Goal: Check status: Check status

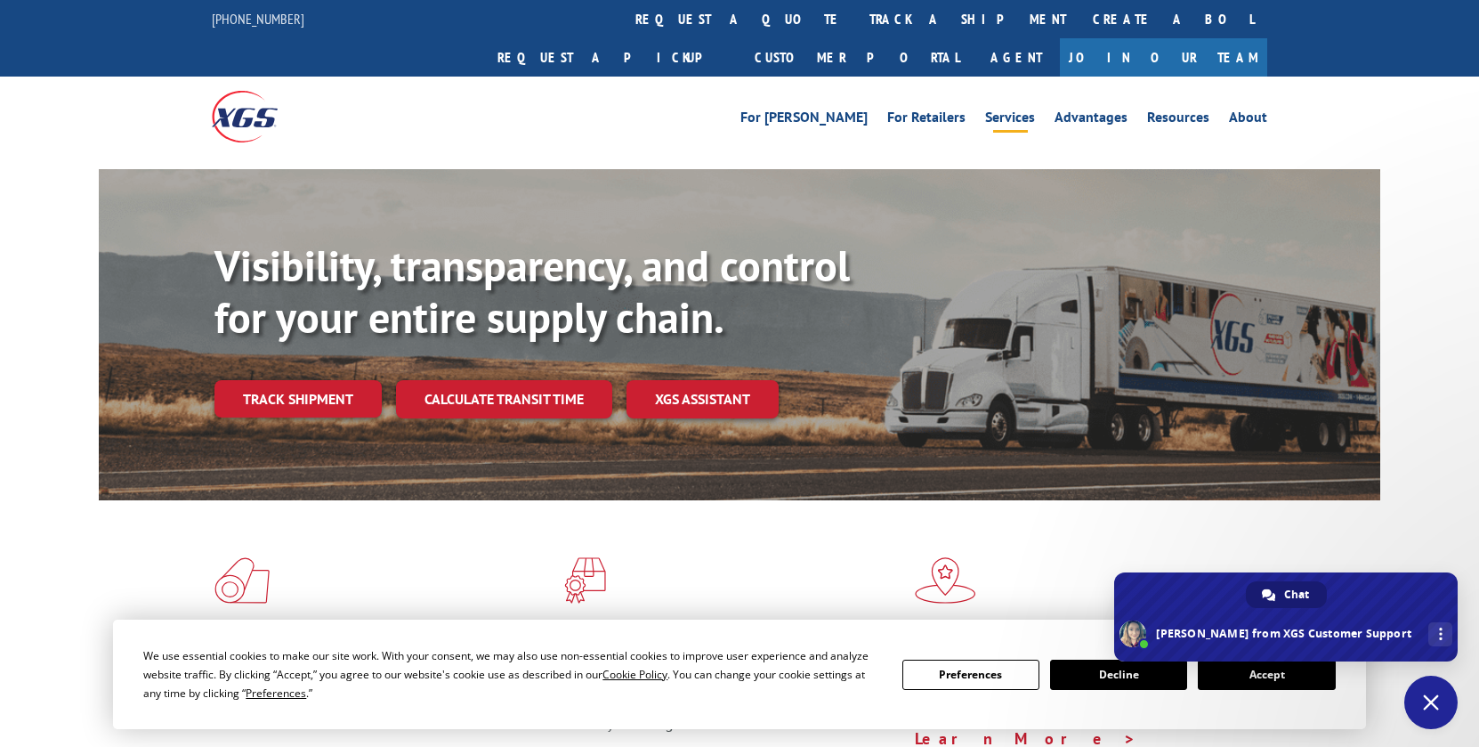
type textarea "theres a packing list # SH0066"
type textarea "17401774"
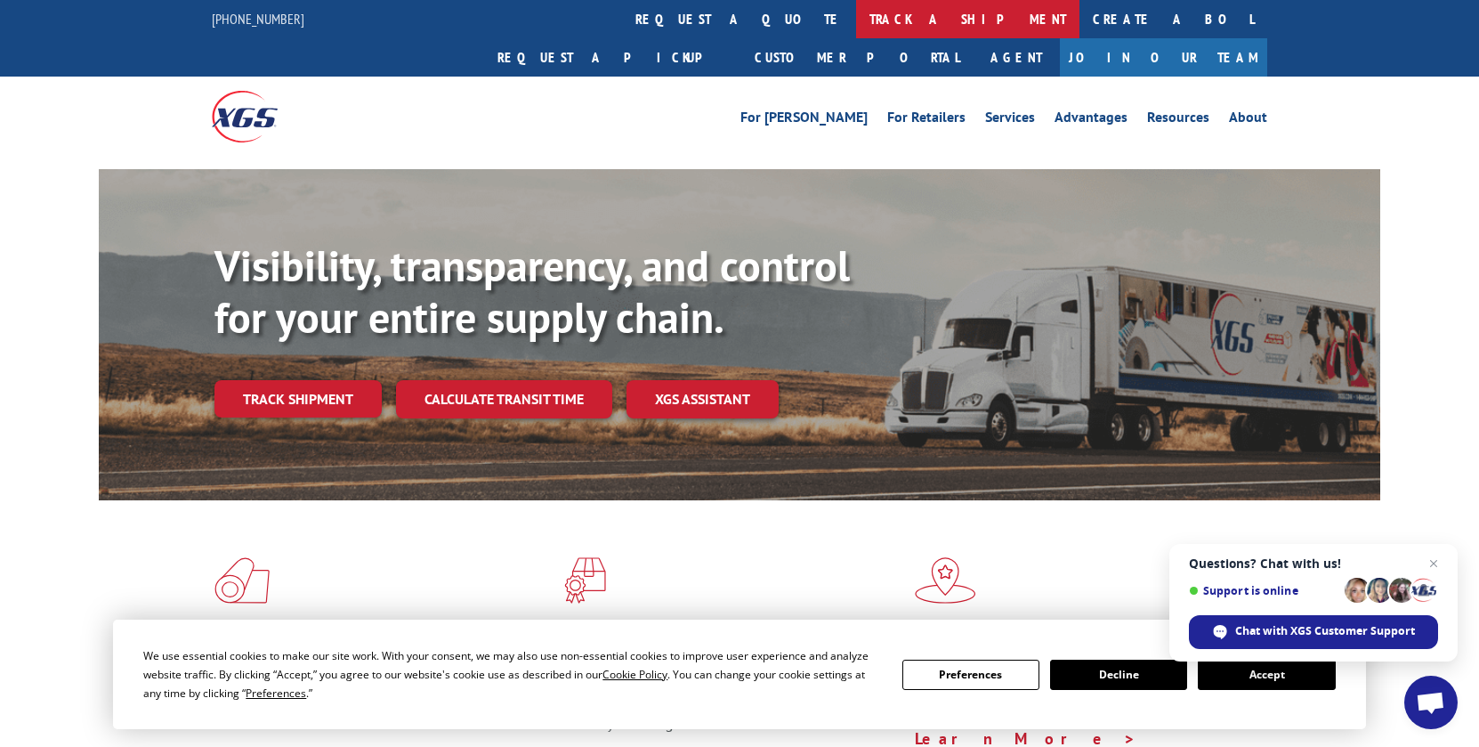
click at [856, 12] on link "track a shipment" at bounding box center [967, 19] width 223 height 38
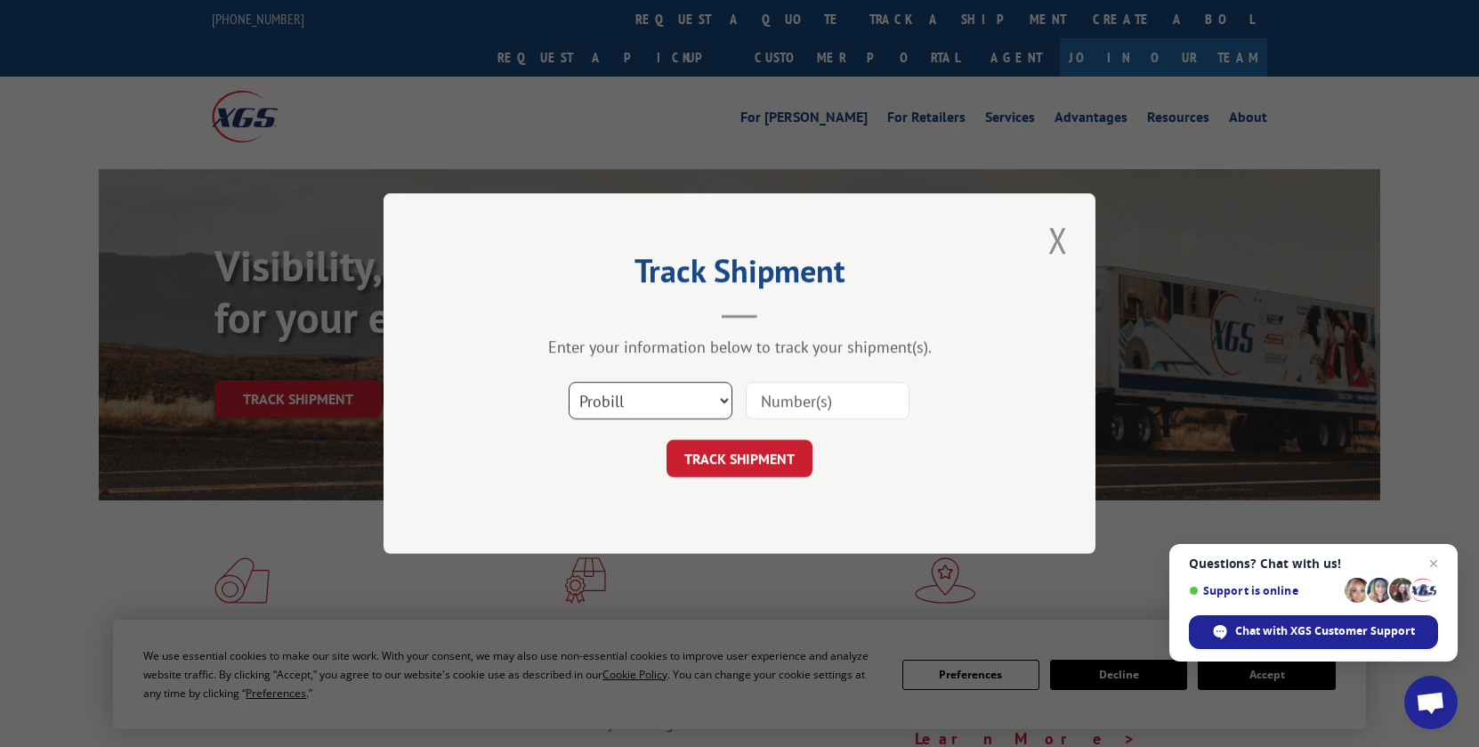
click at [716, 397] on select "Select category... Probill BOL PO" at bounding box center [651, 400] width 164 height 37
click at [766, 400] on input at bounding box center [828, 400] width 164 height 37
click at [832, 405] on input "17401774" at bounding box center [828, 400] width 164 height 37
click at [832, 404] on input "17401774" at bounding box center [828, 400] width 164 height 37
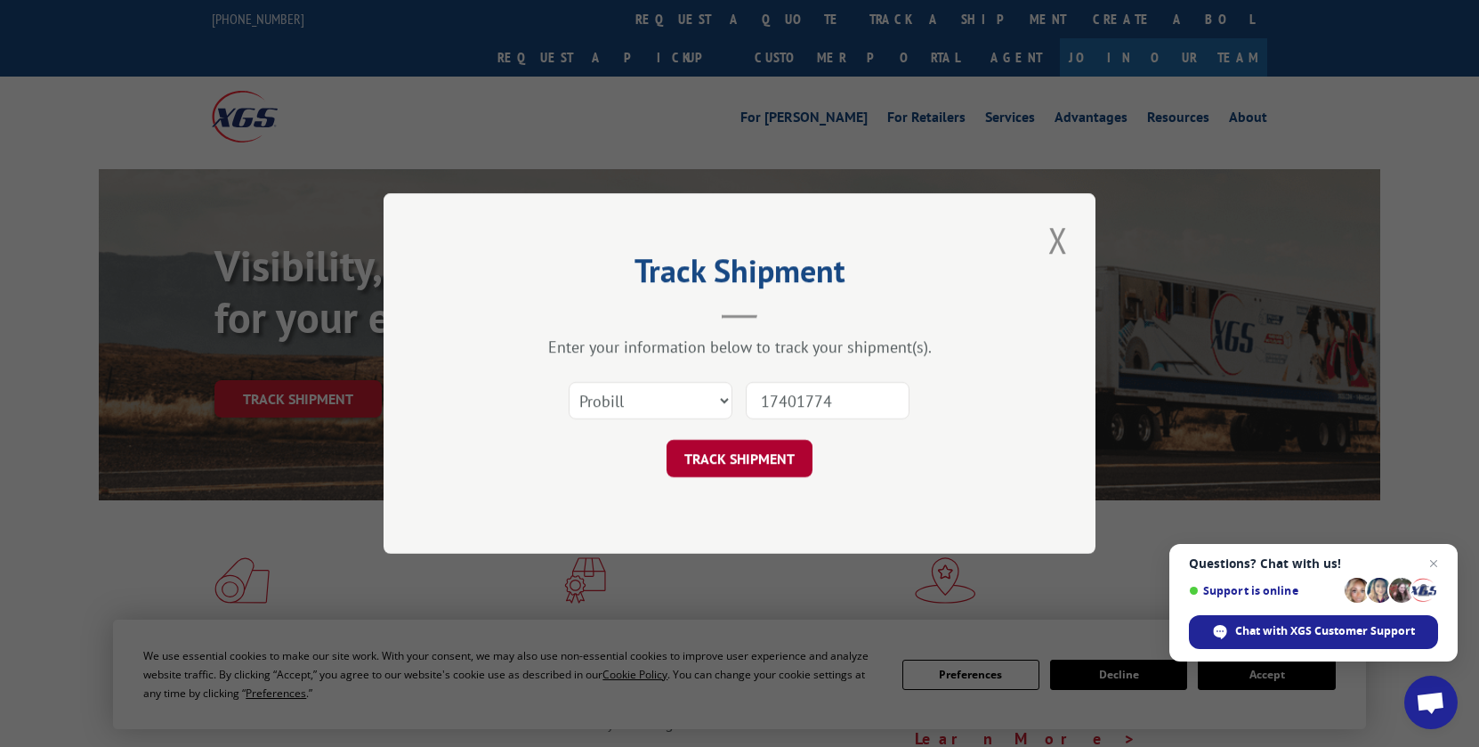
type input "17401774"
click at [779, 456] on button "TRACK SHIPMENT" at bounding box center [740, 458] width 146 height 37
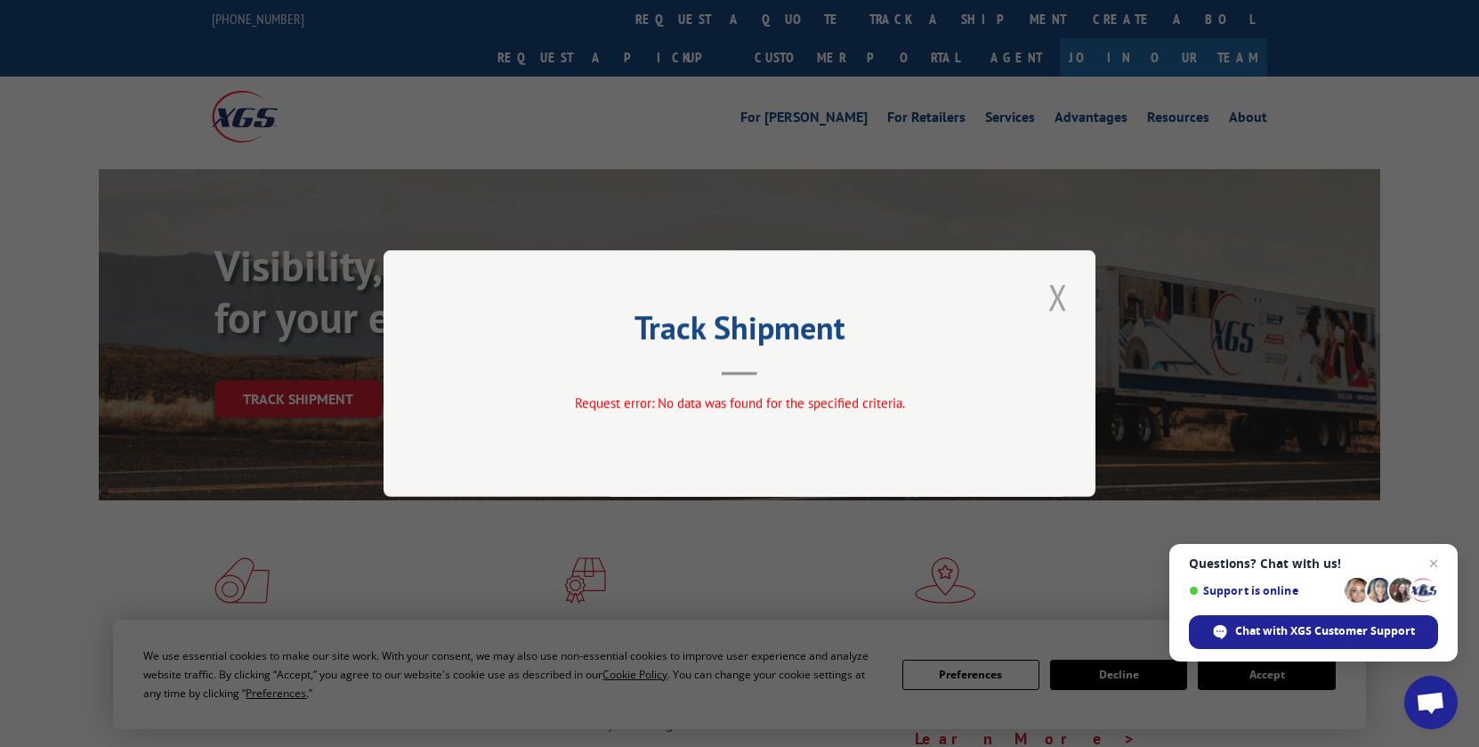
click at [1070, 301] on button "Close modal" at bounding box center [1058, 296] width 30 height 49
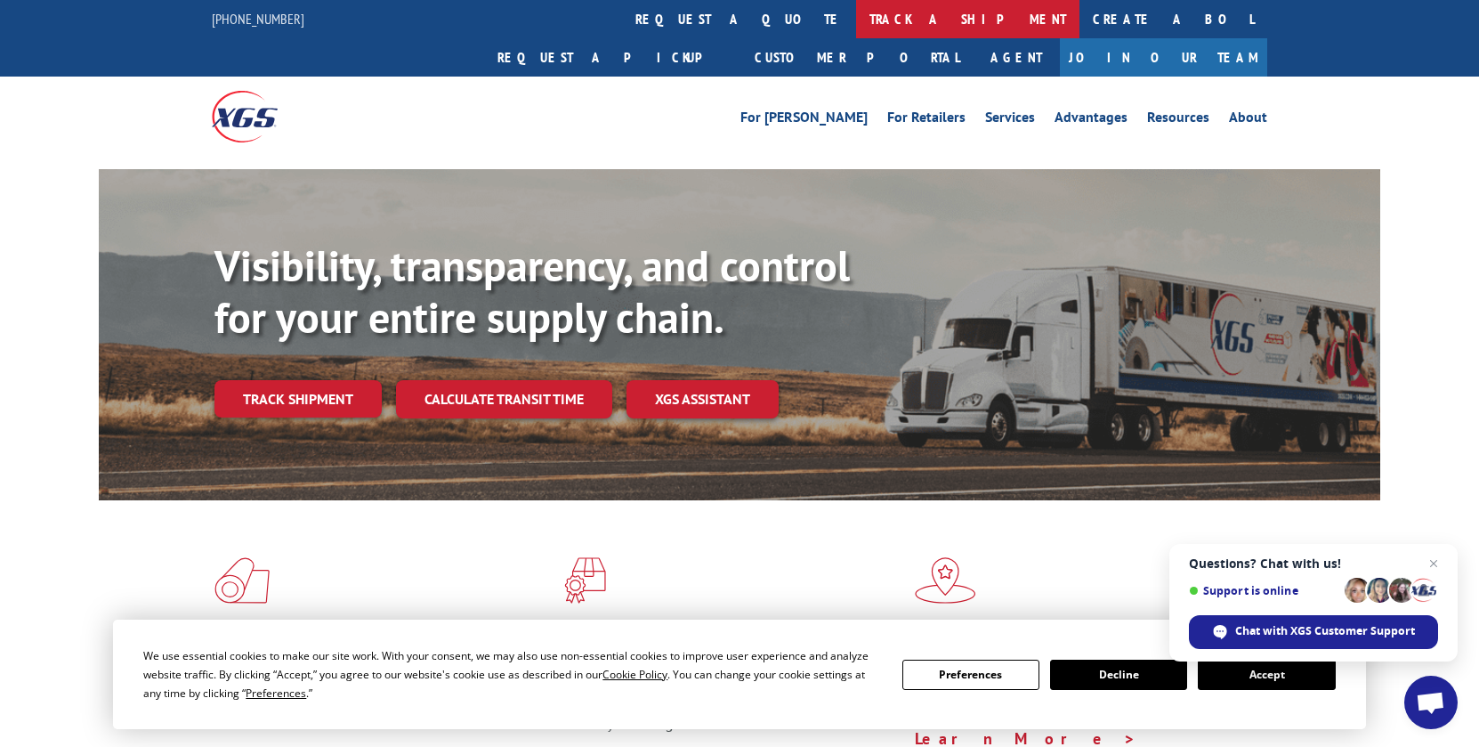
click at [856, 27] on link "track a shipment" at bounding box center [967, 19] width 223 height 38
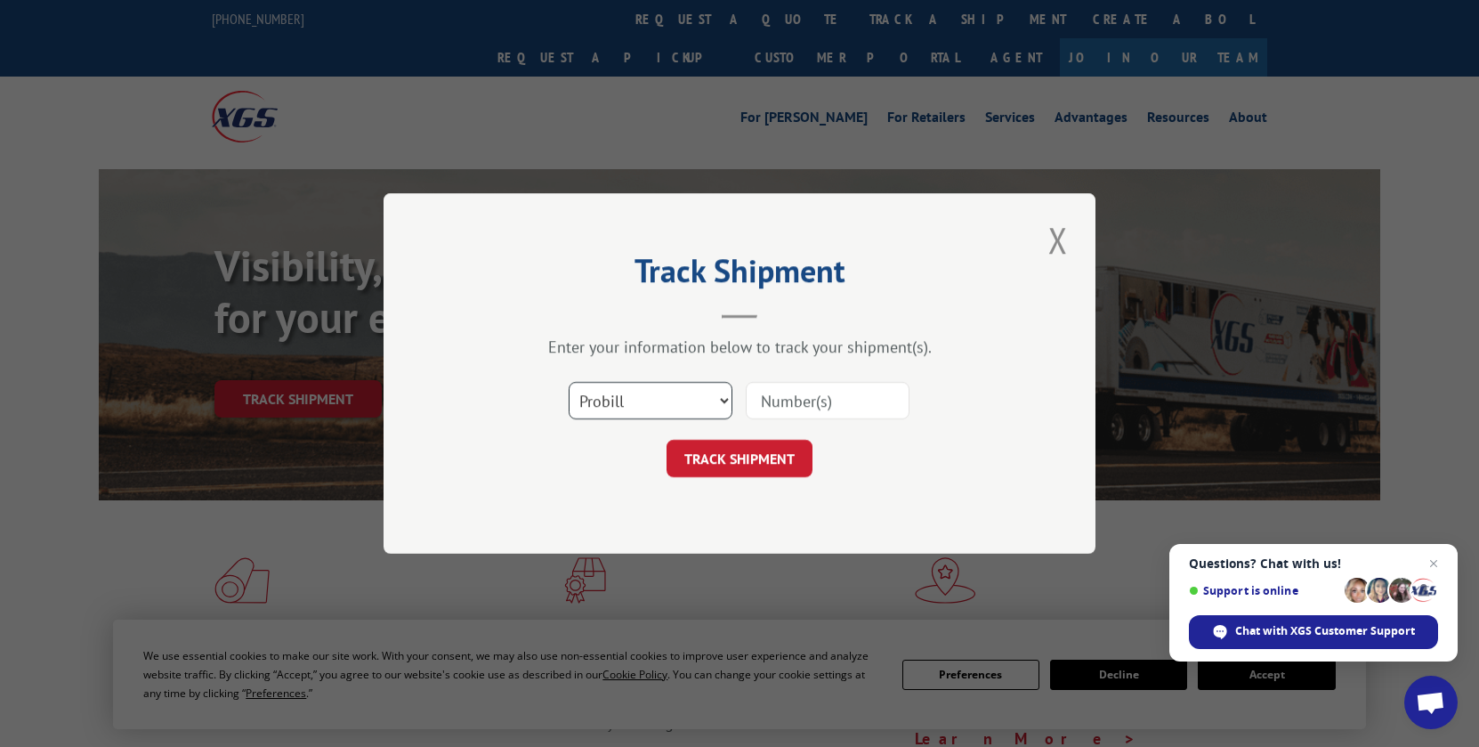
click at [634, 406] on select "Select category... Probill BOL PO" at bounding box center [651, 400] width 164 height 37
select select "bol"
click at [798, 407] on input at bounding box center [828, 400] width 164 height 37
paste input "17401774"
type input "17401774"
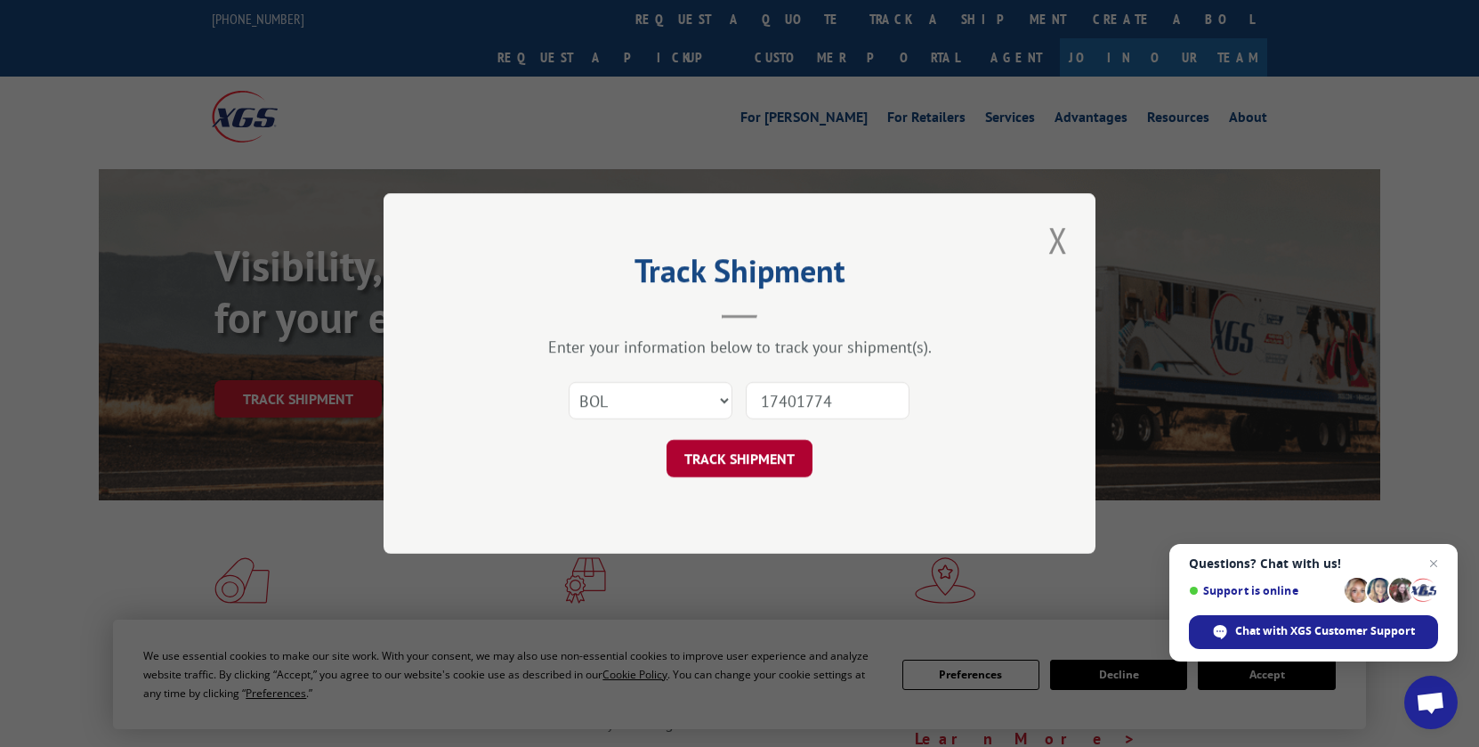
click at [749, 455] on button "TRACK SHIPMENT" at bounding box center [740, 458] width 146 height 37
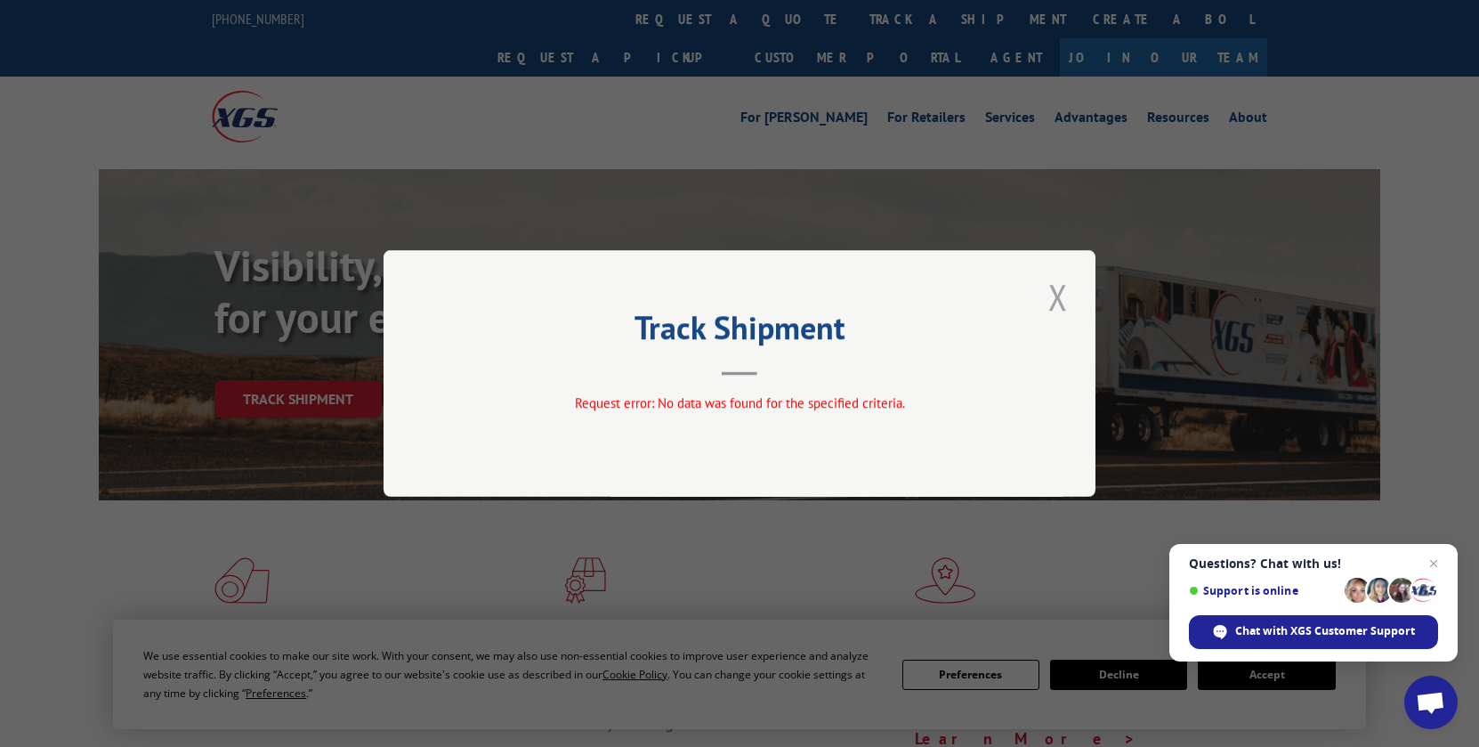
click at [1060, 291] on button "Close modal" at bounding box center [1058, 296] width 30 height 49
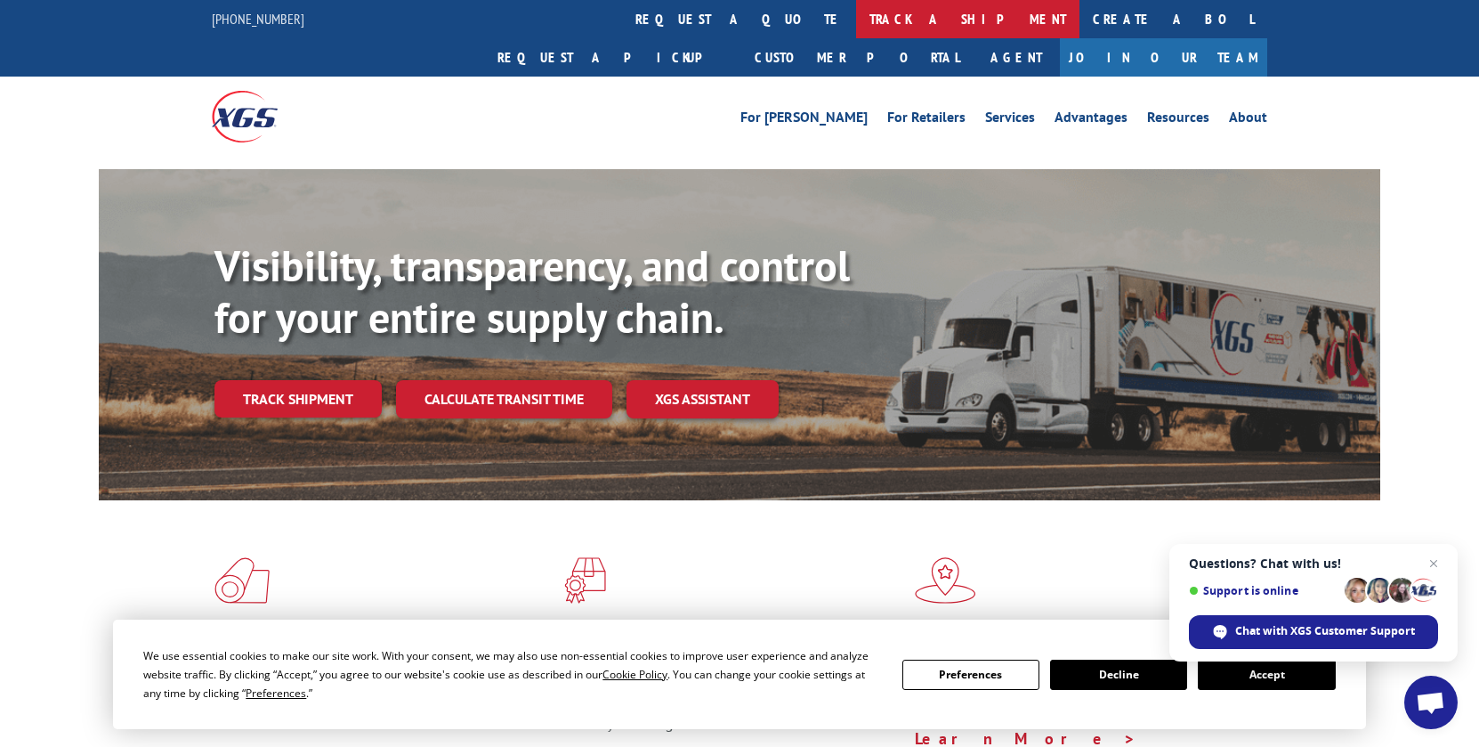
click at [856, 28] on link "track a shipment" at bounding box center [967, 19] width 223 height 38
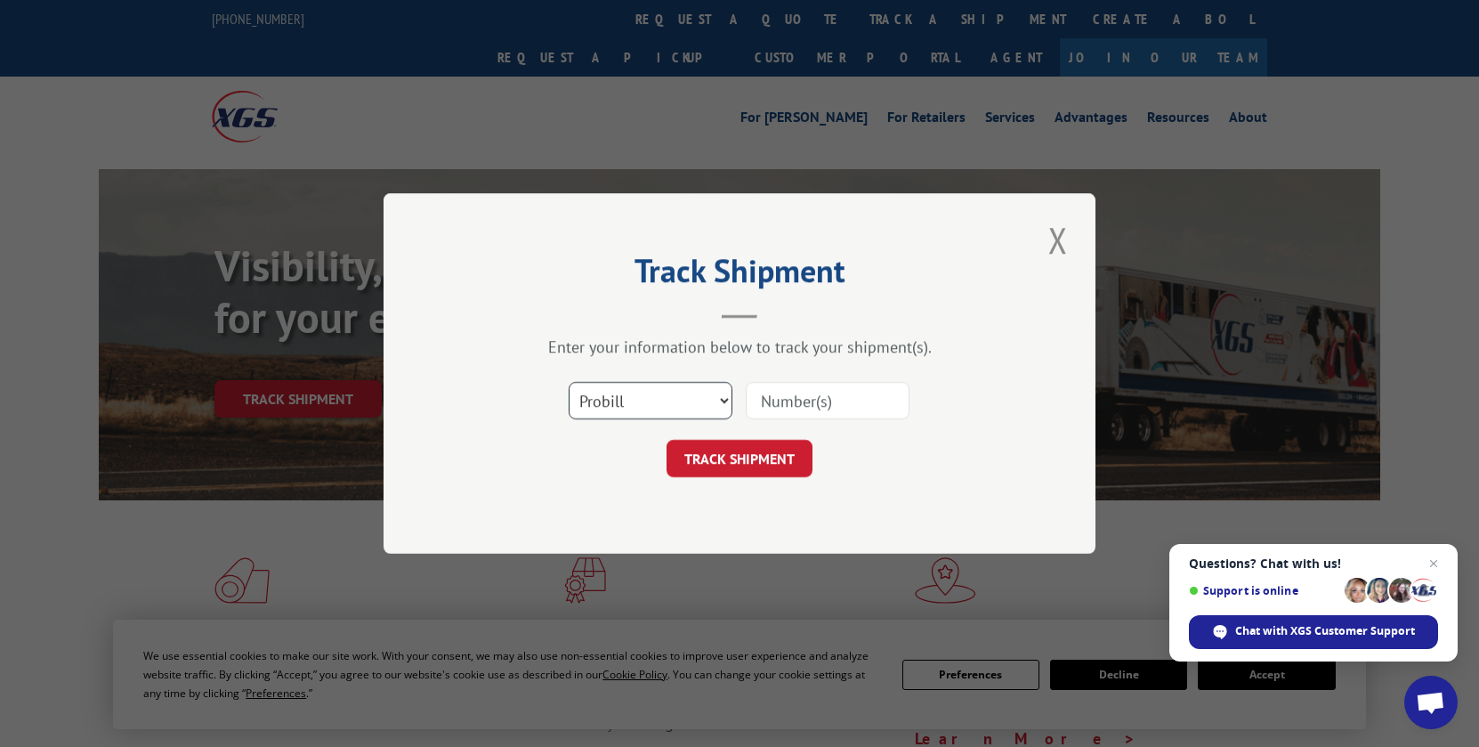
click at [710, 413] on select "Select category... Probill BOL PO" at bounding box center [651, 400] width 164 height 37
select select "po"
click at [840, 396] on input at bounding box center [828, 400] width 164 height 37
paste input "17401774"
type input "17401774"
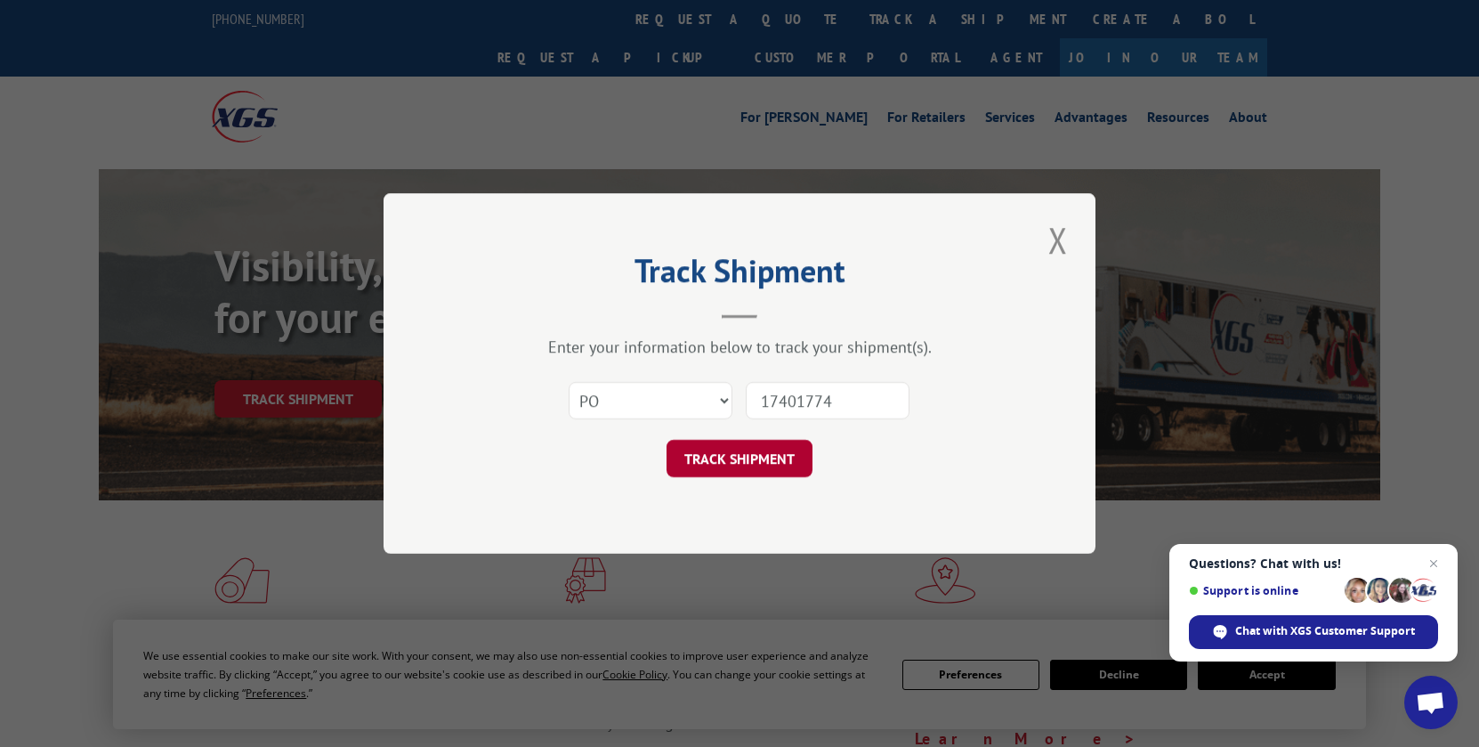
click at [756, 464] on button "TRACK SHIPMENT" at bounding box center [740, 458] width 146 height 37
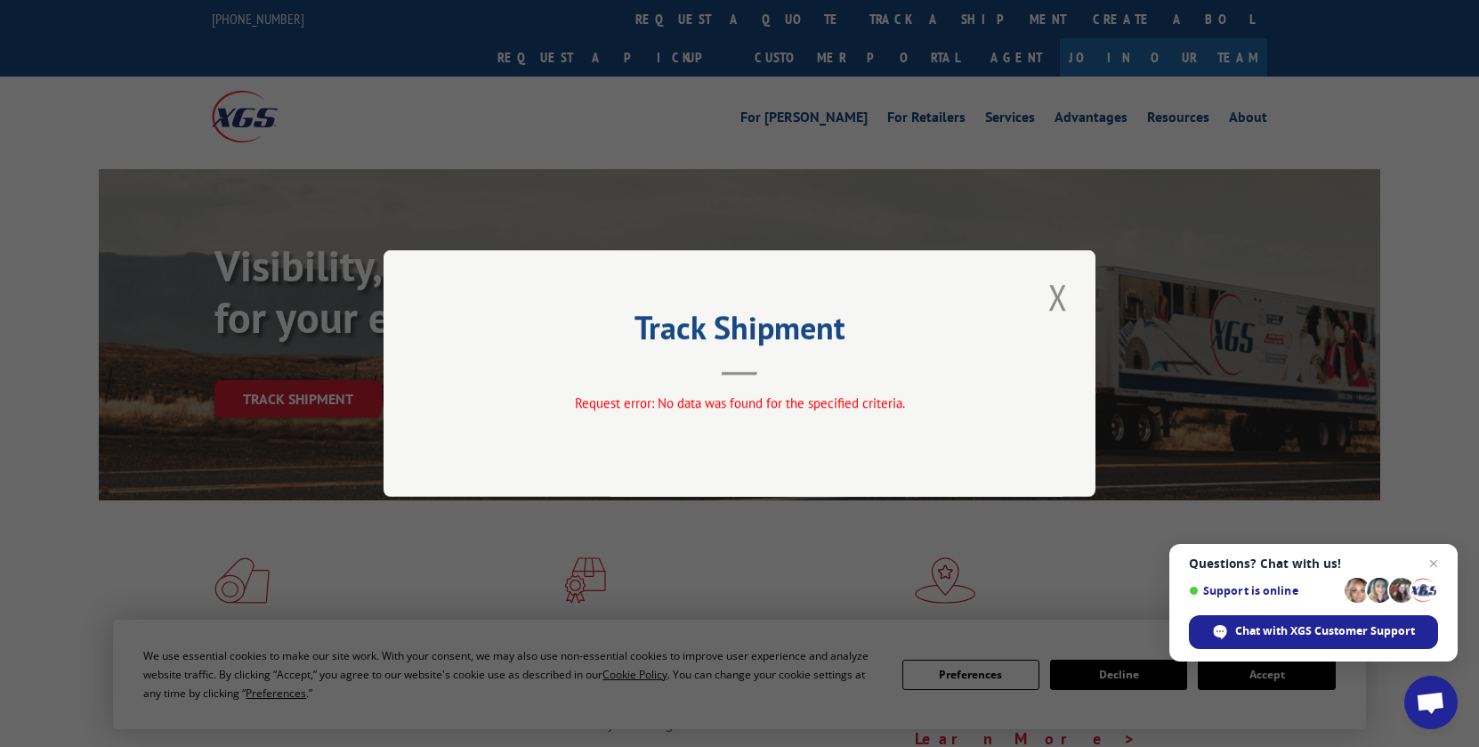
click at [1057, 288] on button "Close modal" at bounding box center [1058, 296] width 30 height 49
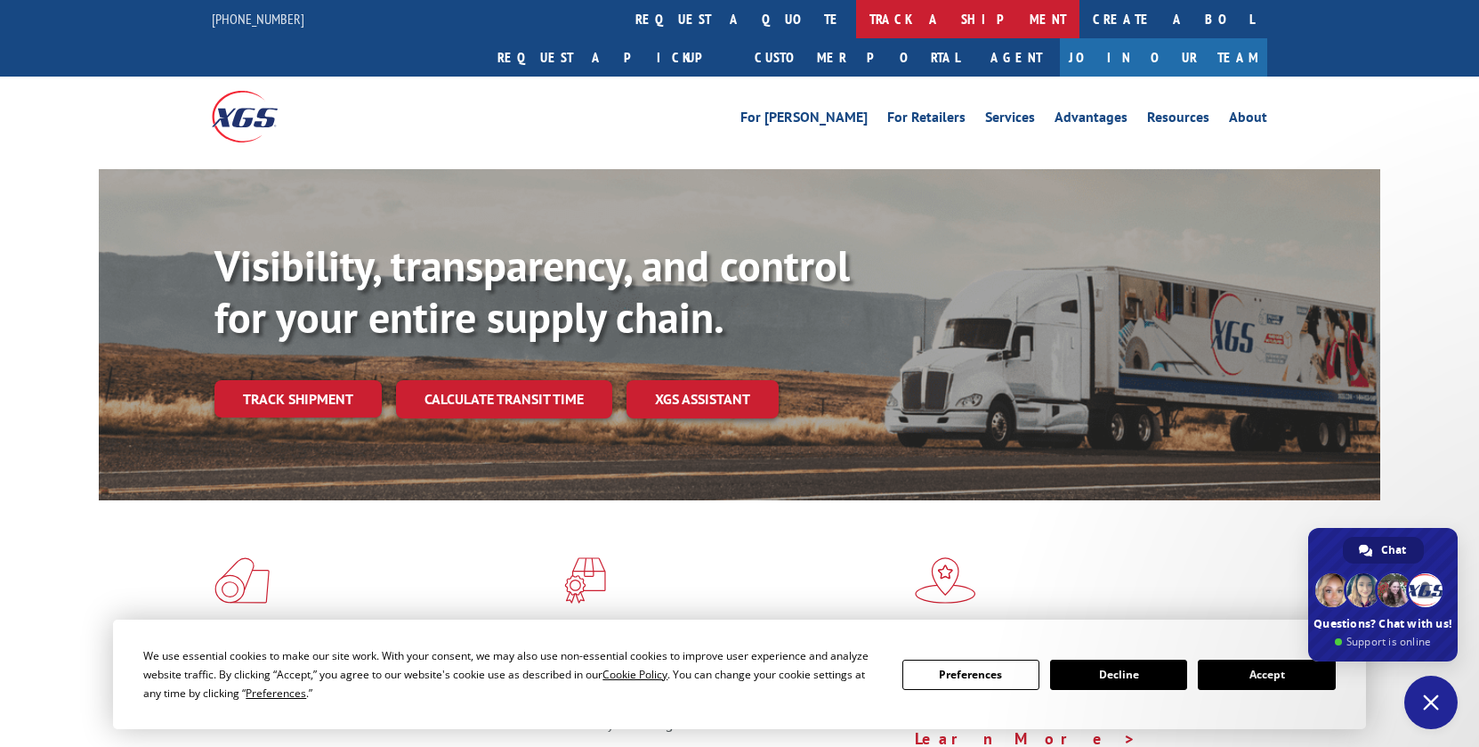
type textarea "when I put that into the tracking"
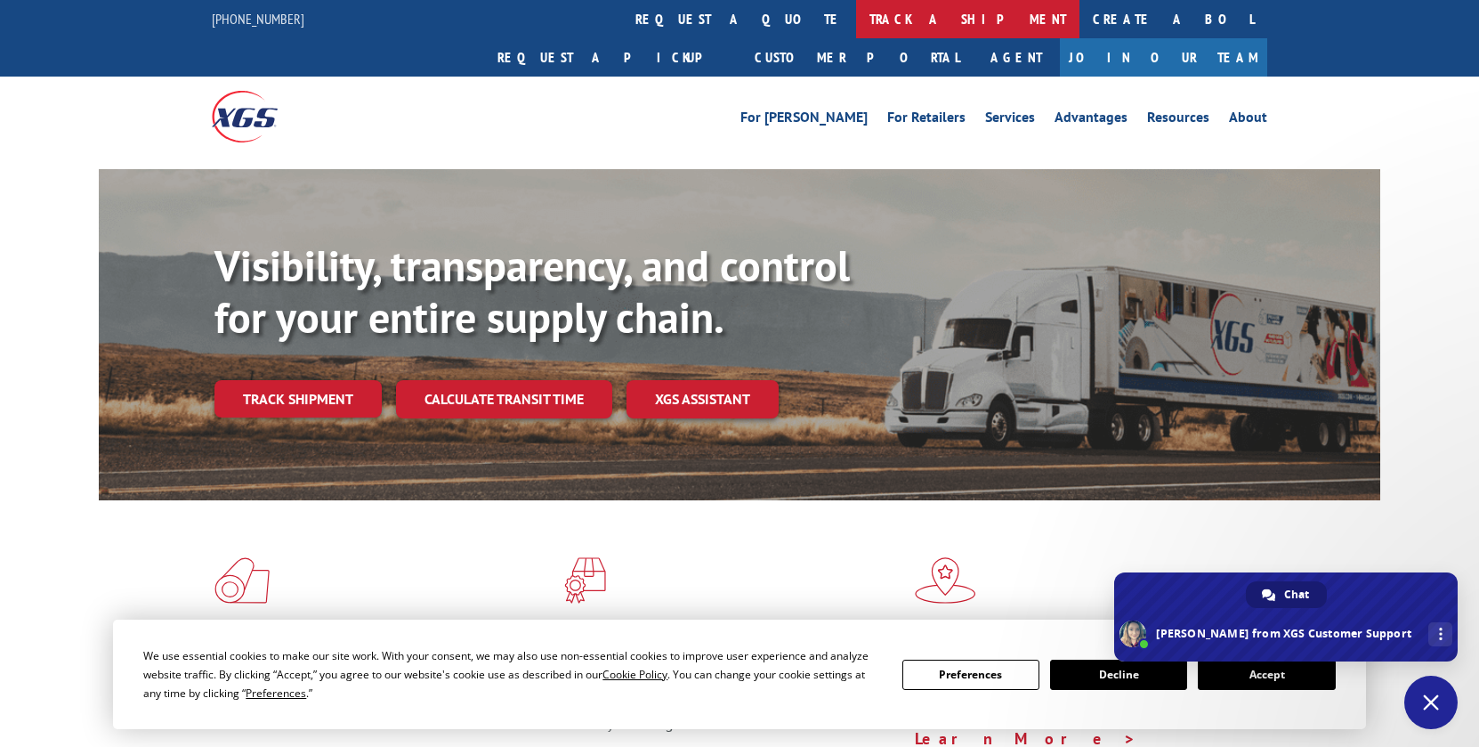
type textarea "theres a packing list # SH0066"
type textarea "17401774"
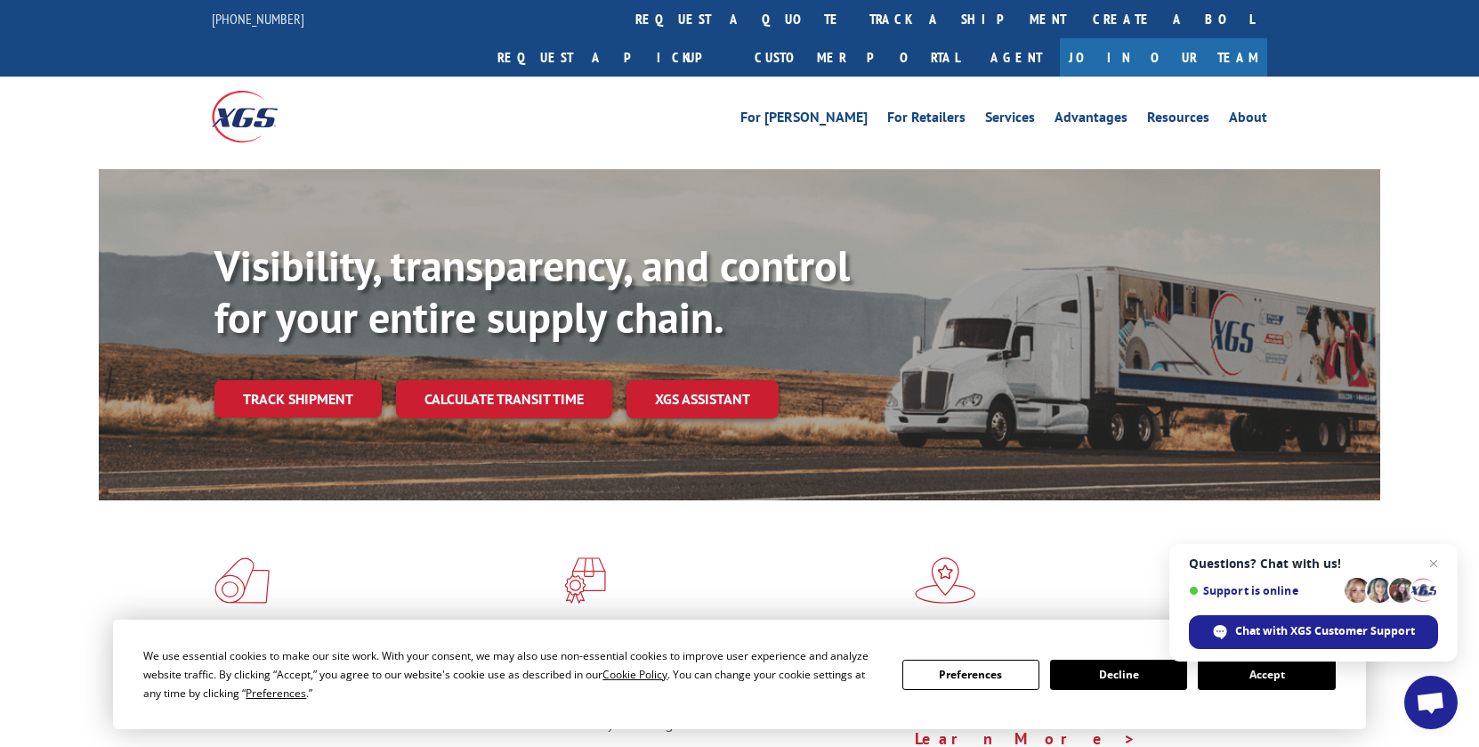
click at [300, 380] on link "Track shipment" at bounding box center [298, 398] width 167 height 37
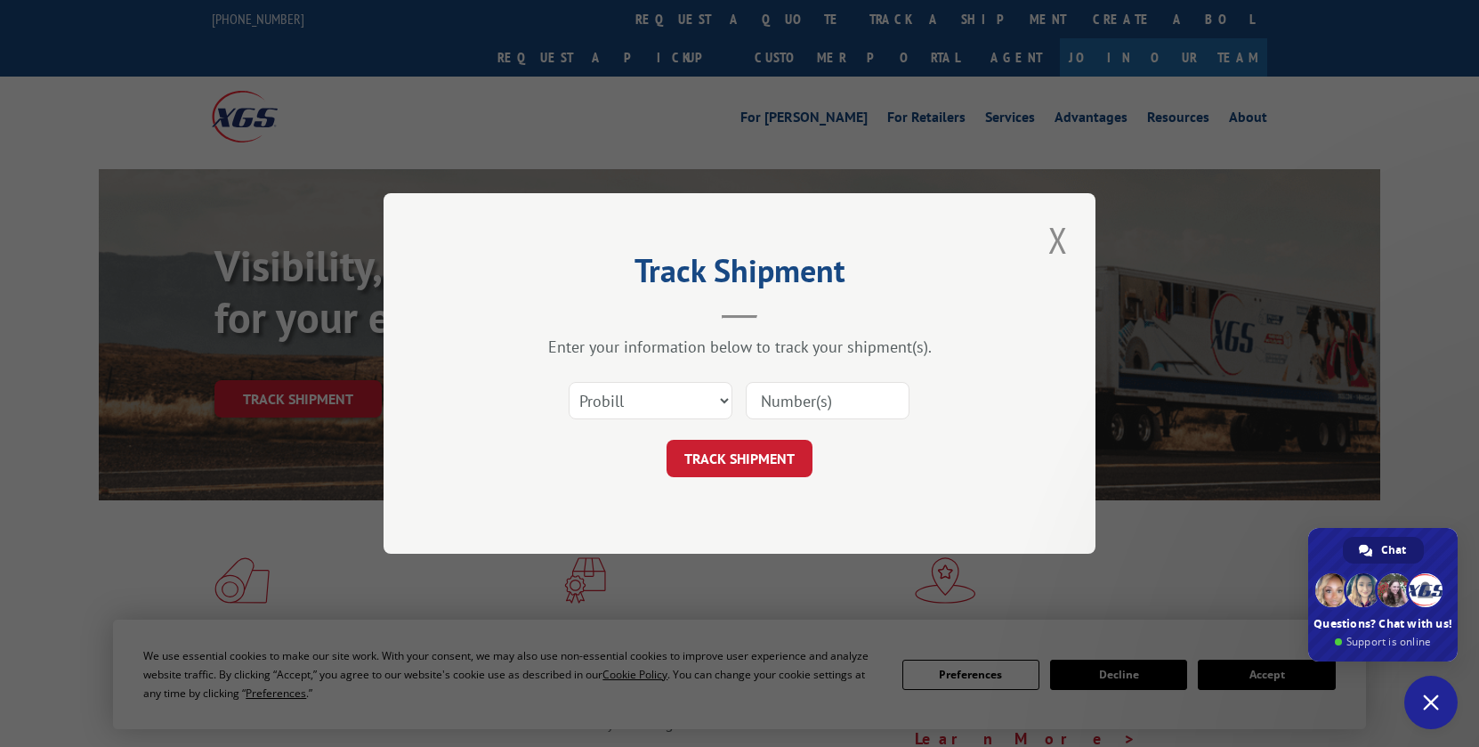
type textarea "when I put that into the tracking"
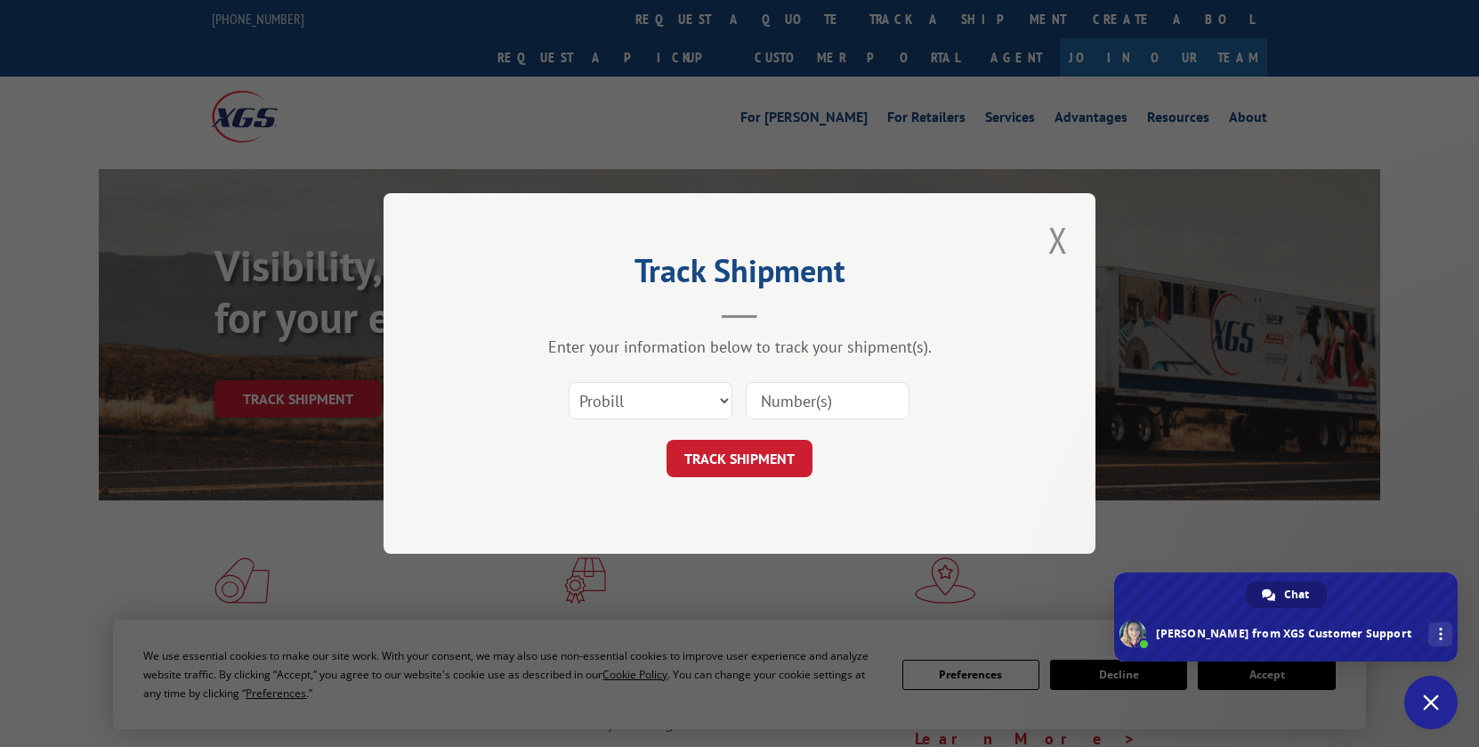
type textarea "theres a packing list # SH0066"
type textarea "17401774"
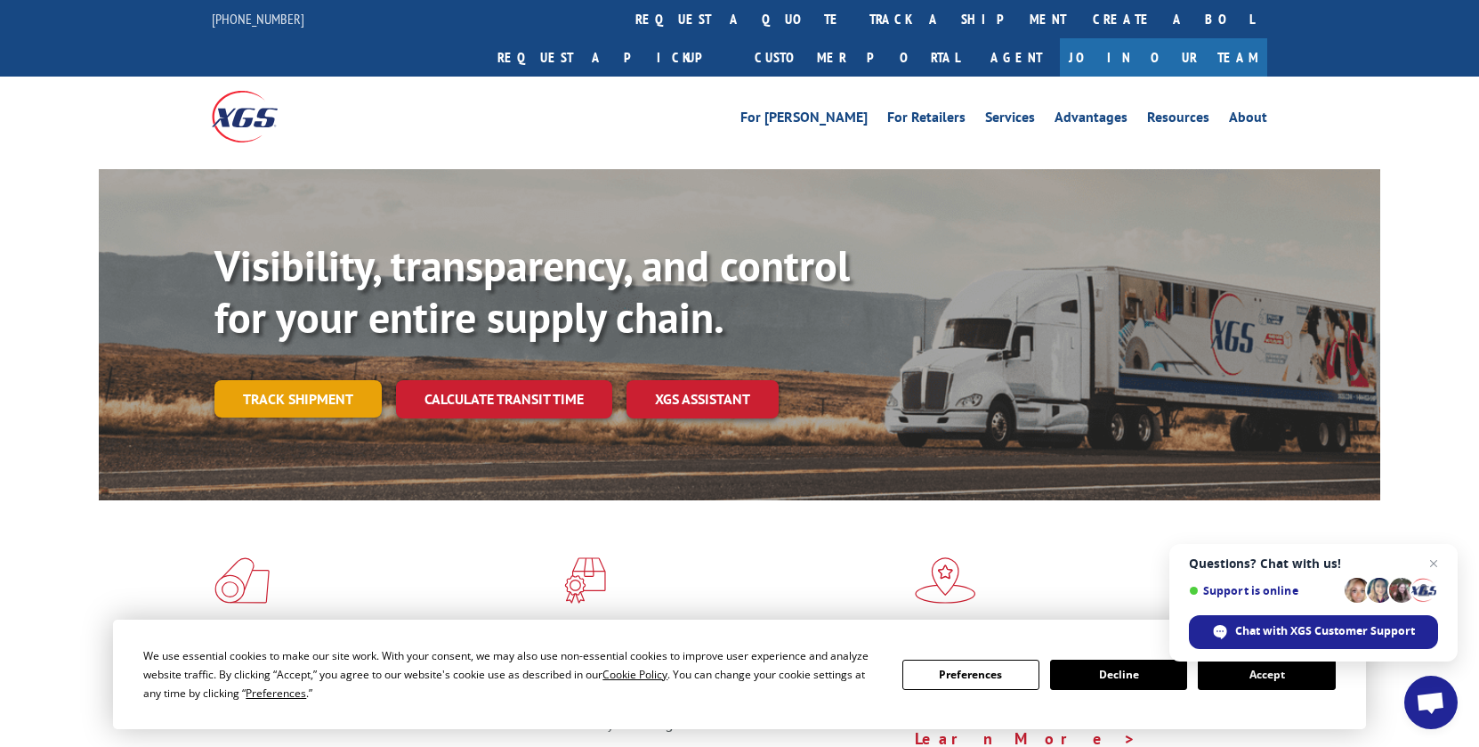
click at [312, 380] on link "Track shipment" at bounding box center [298, 398] width 167 height 37
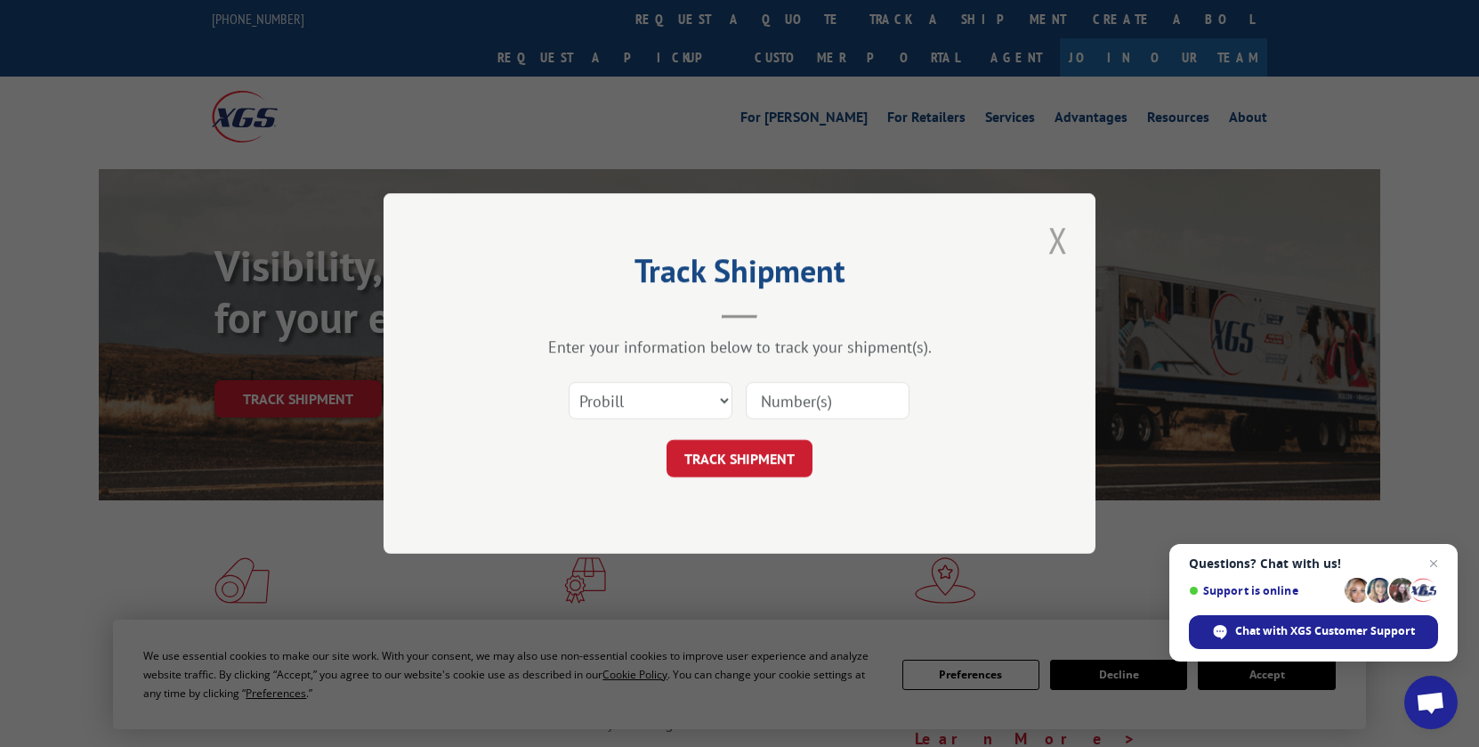
click at [1059, 239] on button "Close modal" at bounding box center [1058, 239] width 30 height 49
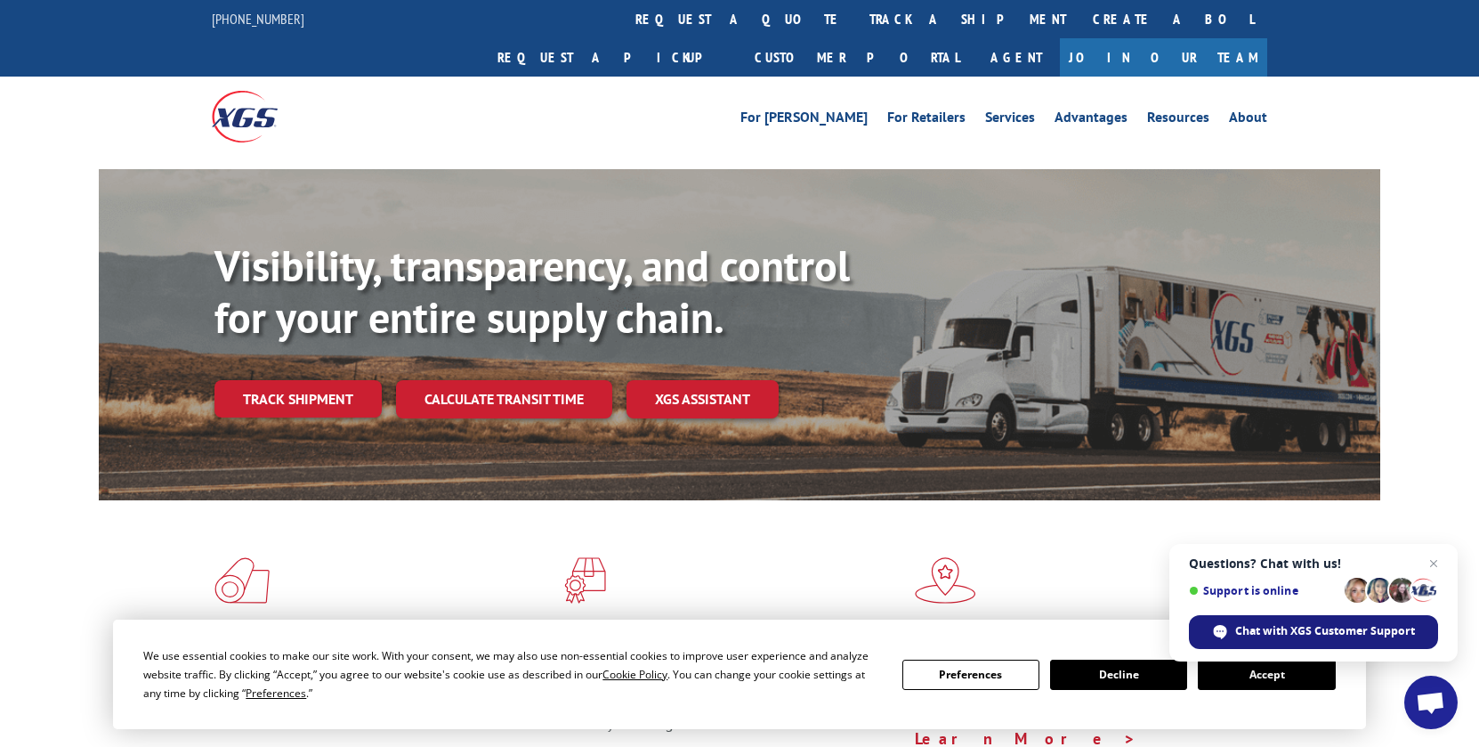
click at [1326, 636] on span "Chat with XGS Customer Support" at bounding box center [1325, 631] width 180 height 16
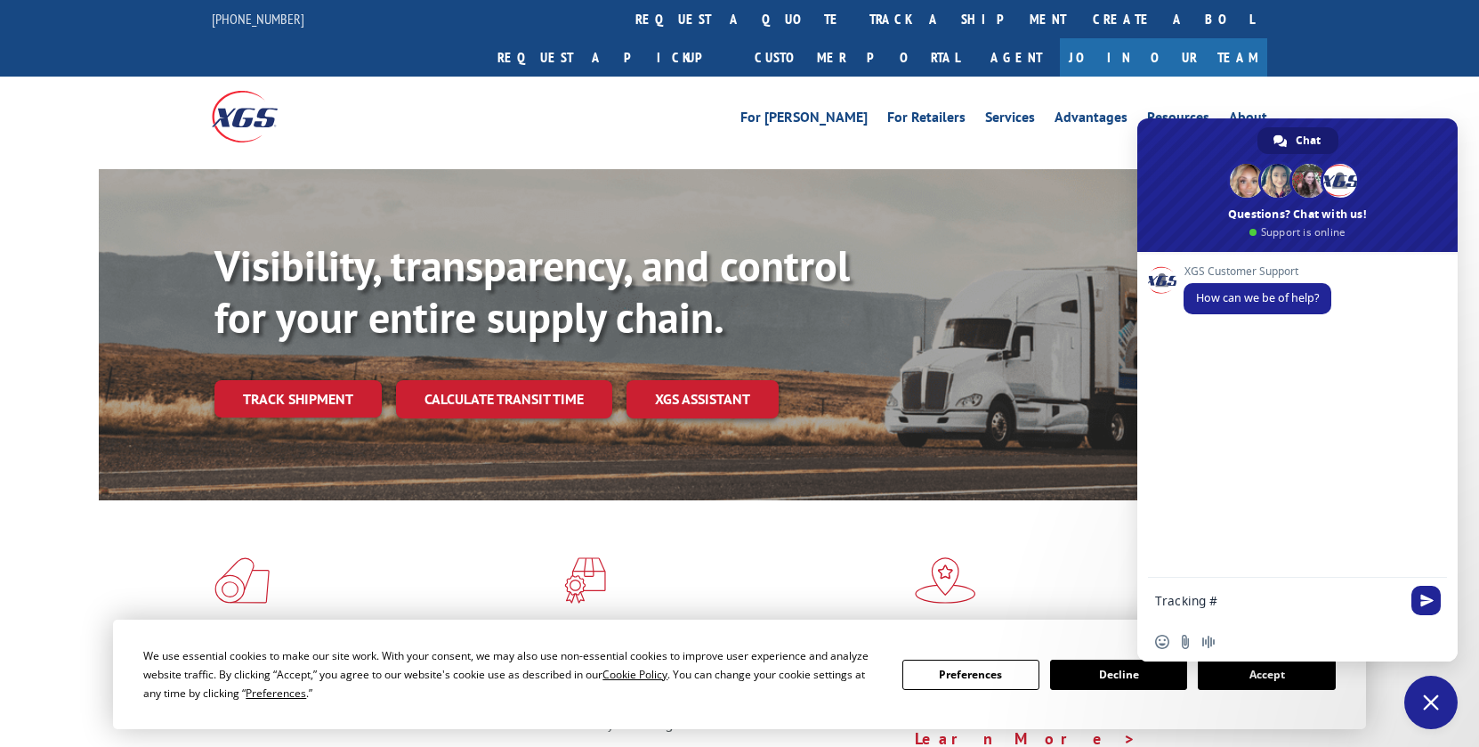
paste textarea "17401774"
type textarea "Tracking # 17401774"
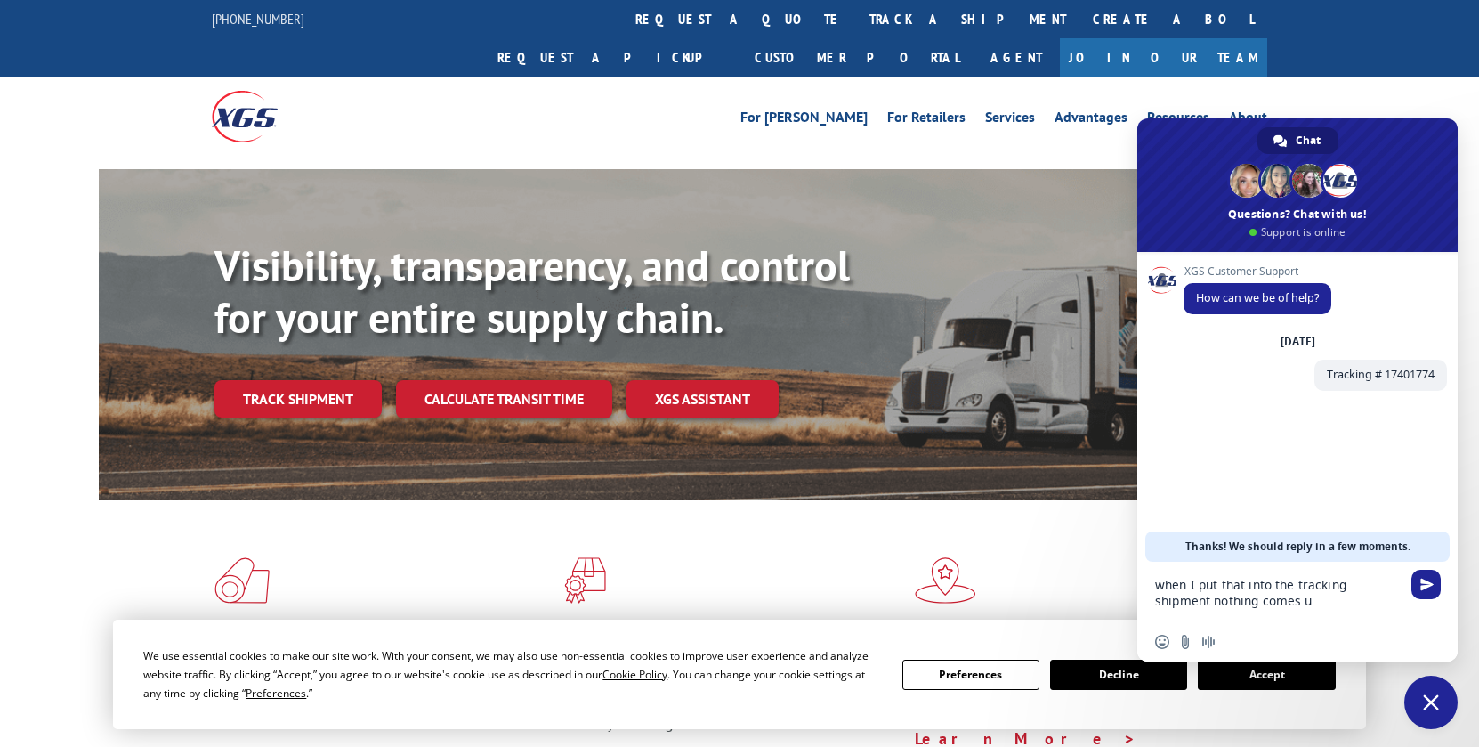
type textarea "when I put that into the tracking shipment nothing comes up"
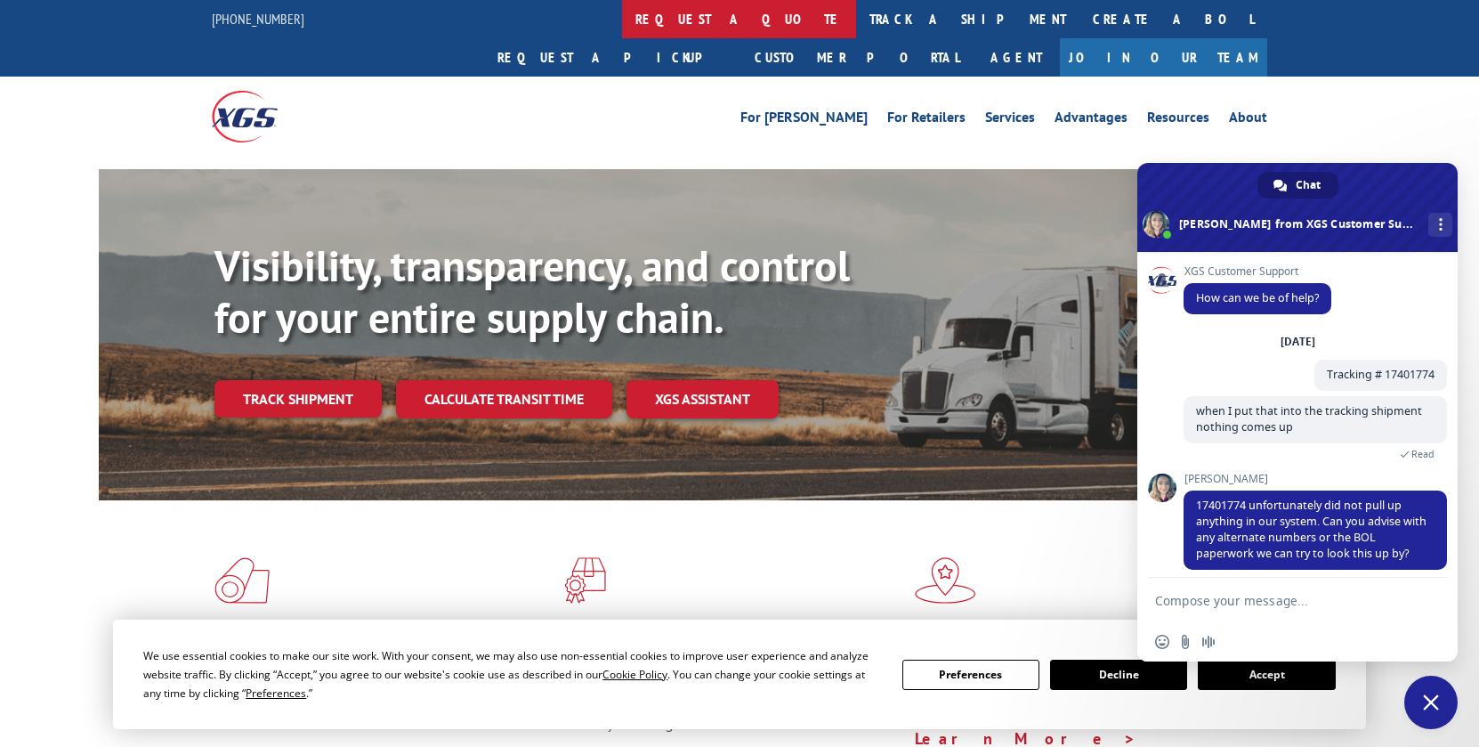
scroll to position [15, 0]
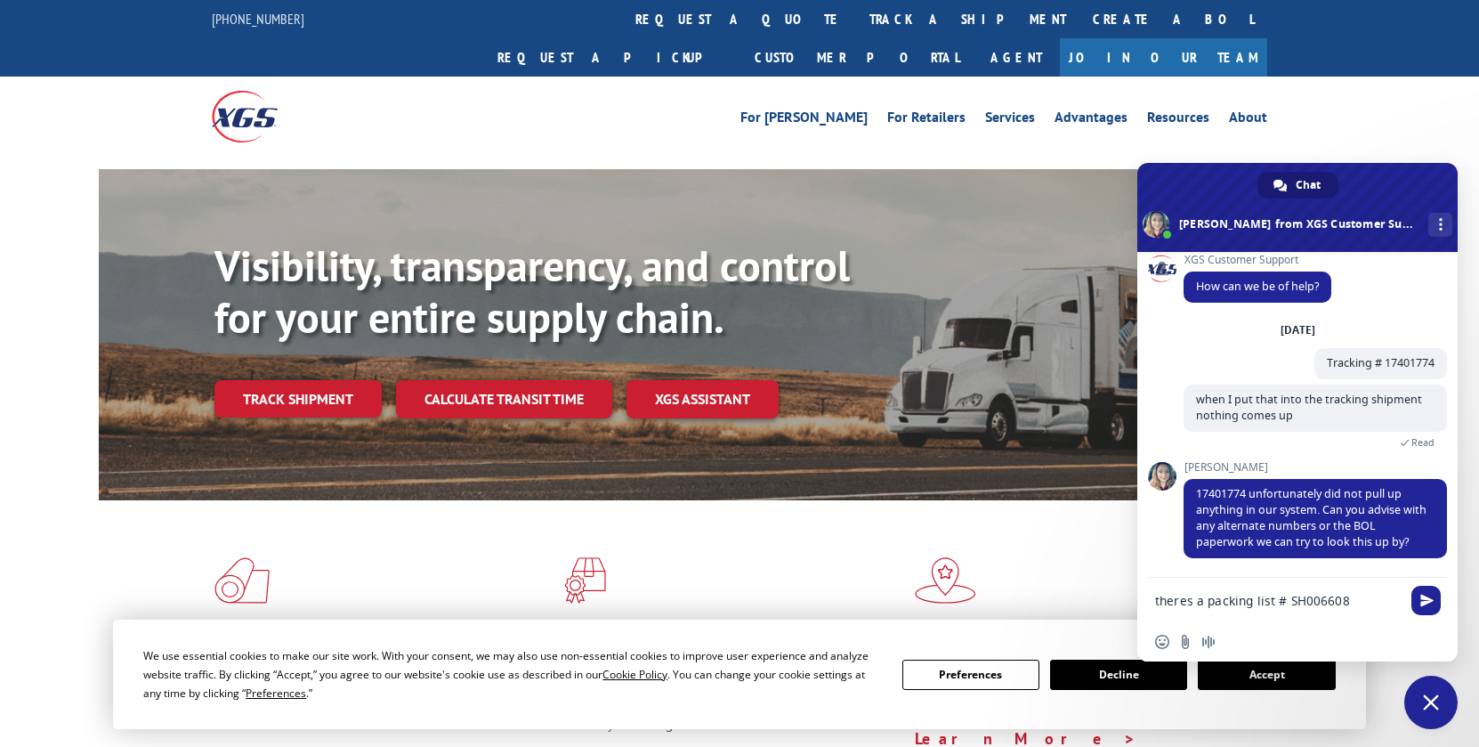
type textarea "theres a packing list # SH0066081"
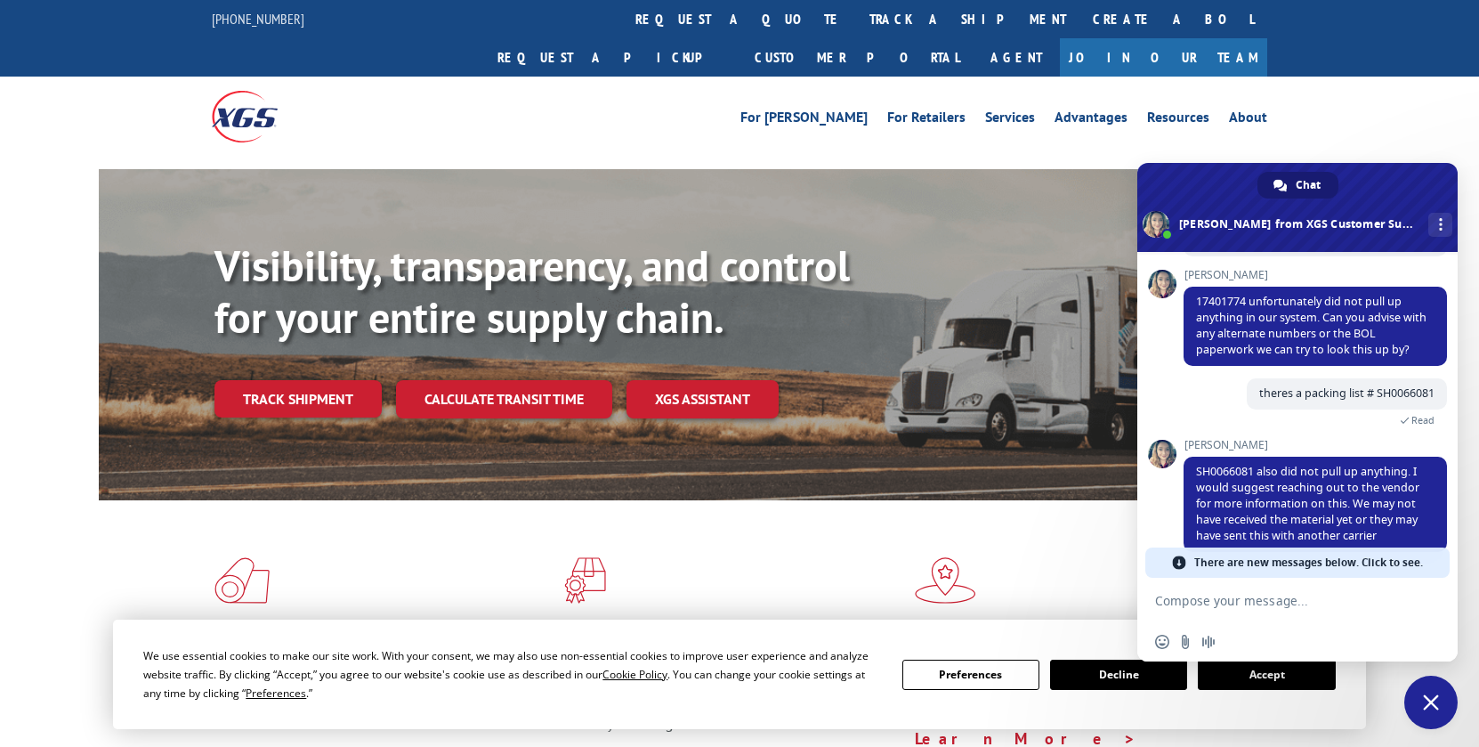
scroll to position [217, 0]
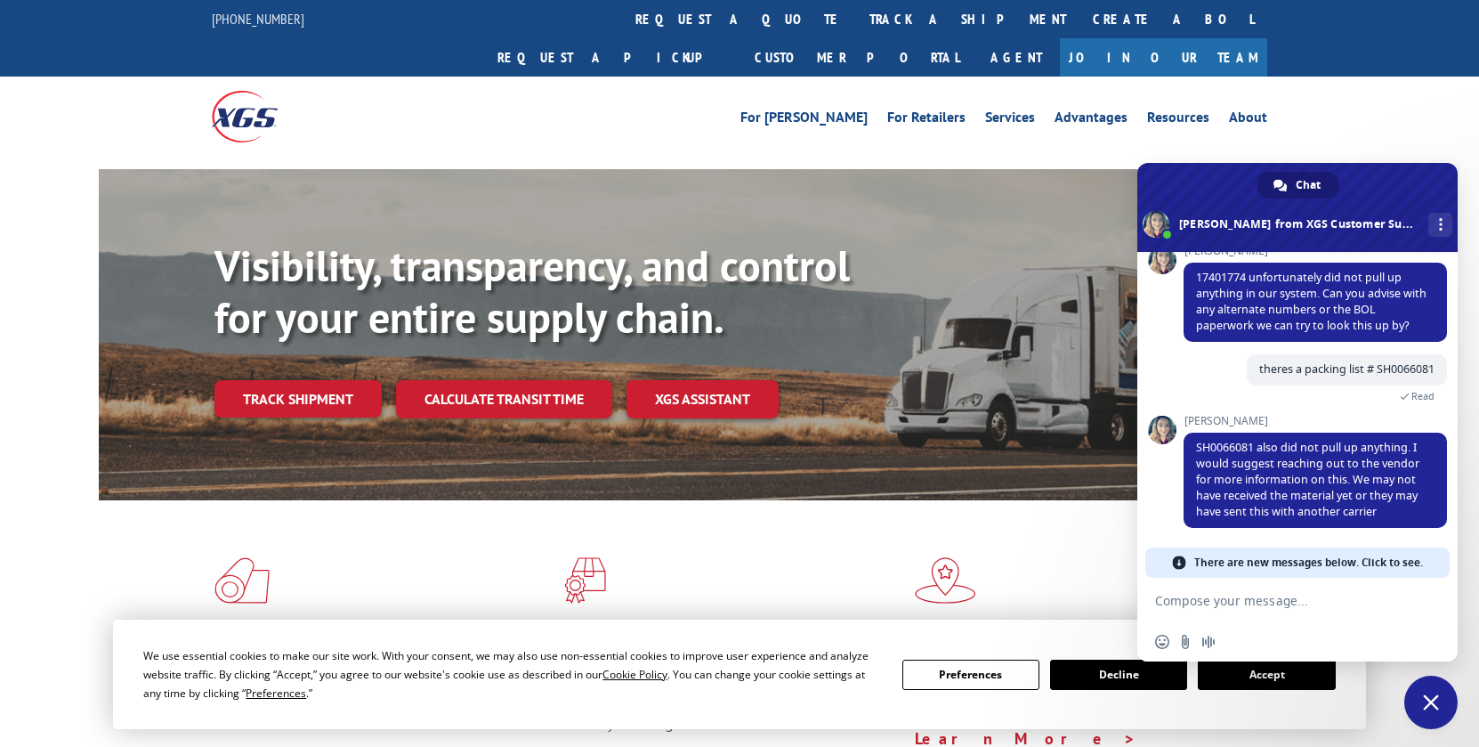
click at [1218, 604] on textarea "Compose your message..." at bounding box center [1279, 600] width 249 height 45
paste textarea "17401774"
type textarea "17401774"
drag, startPoint x: 1274, startPoint y: 595, endPoint x: 1125, endPoint y: 592, distance: 148.7
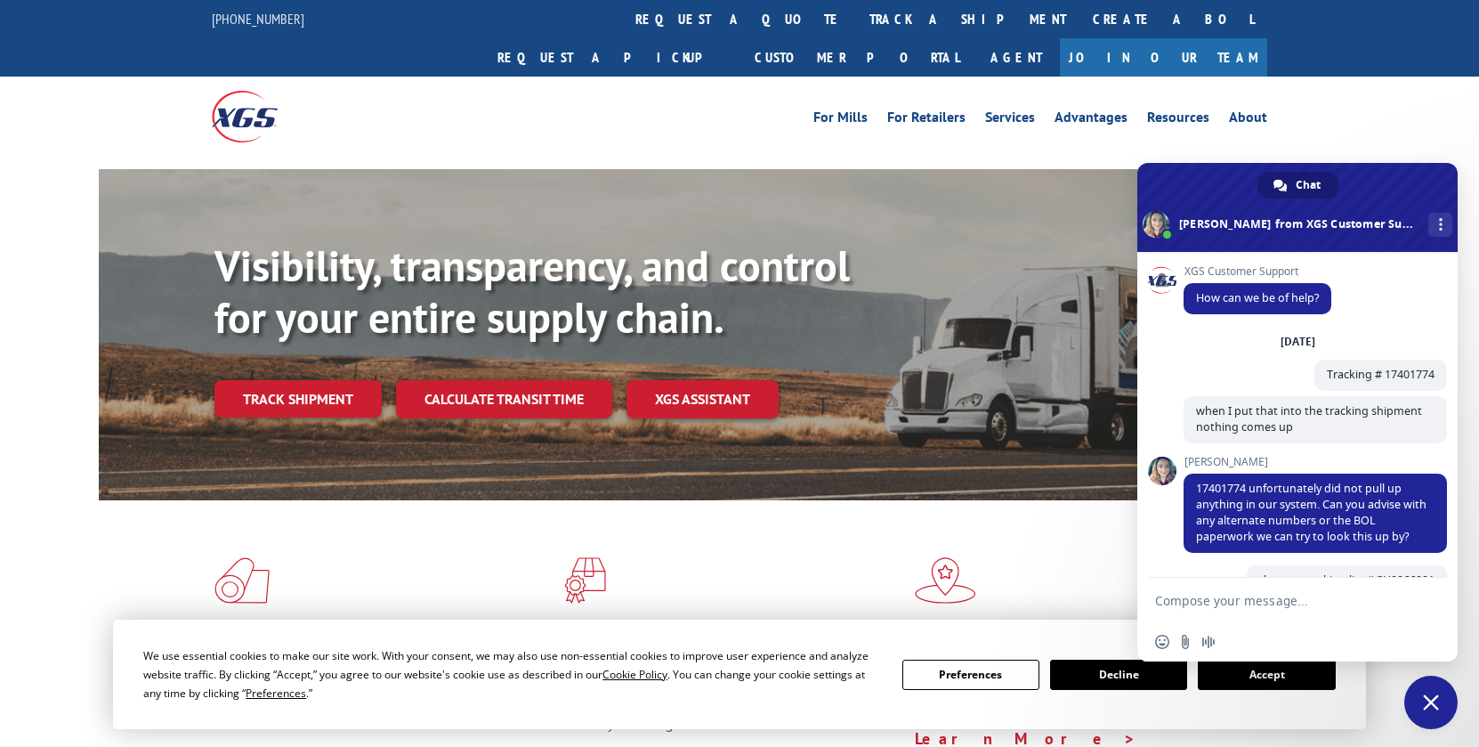
scroll to position [187, 0]
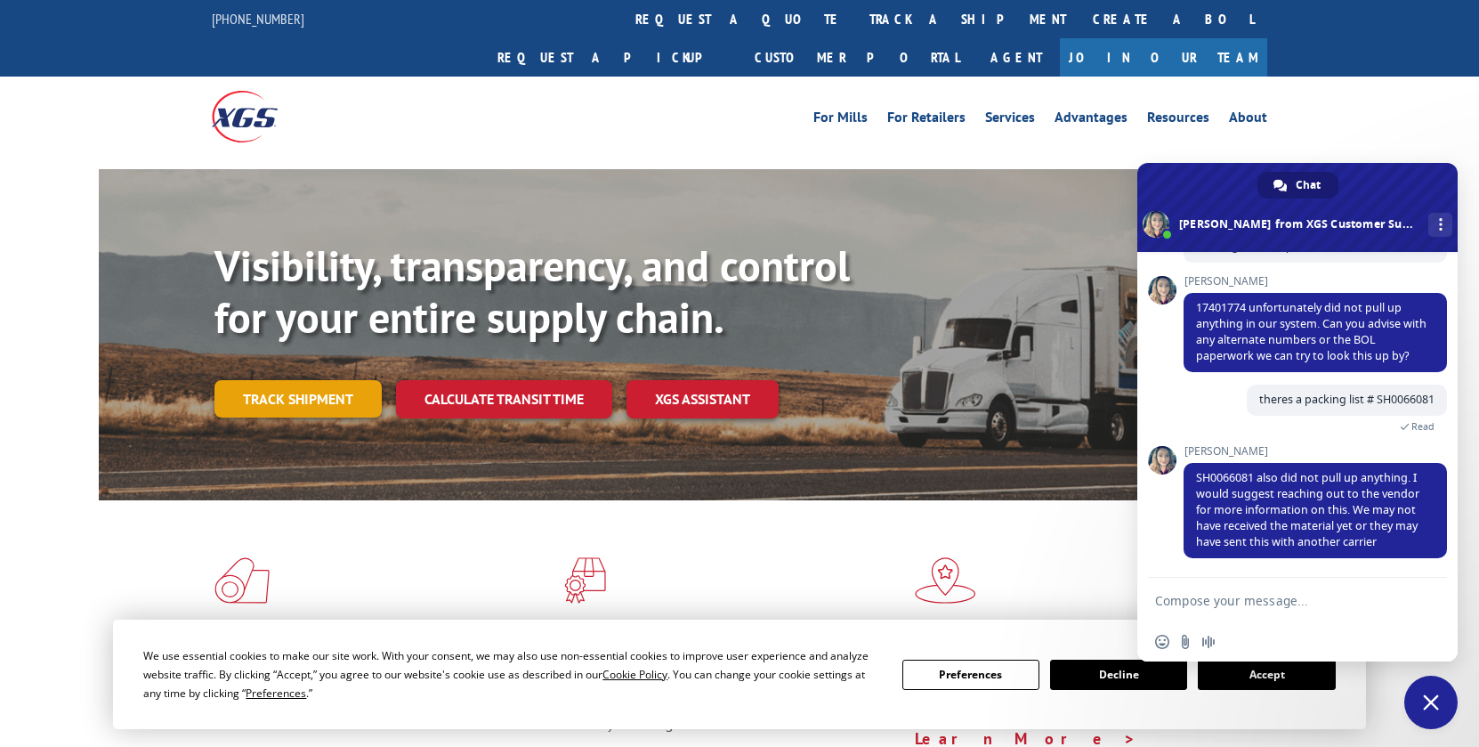
click at [339, 380] on link "Track shipment" at bounding box center [298, 398] width 167 height 37
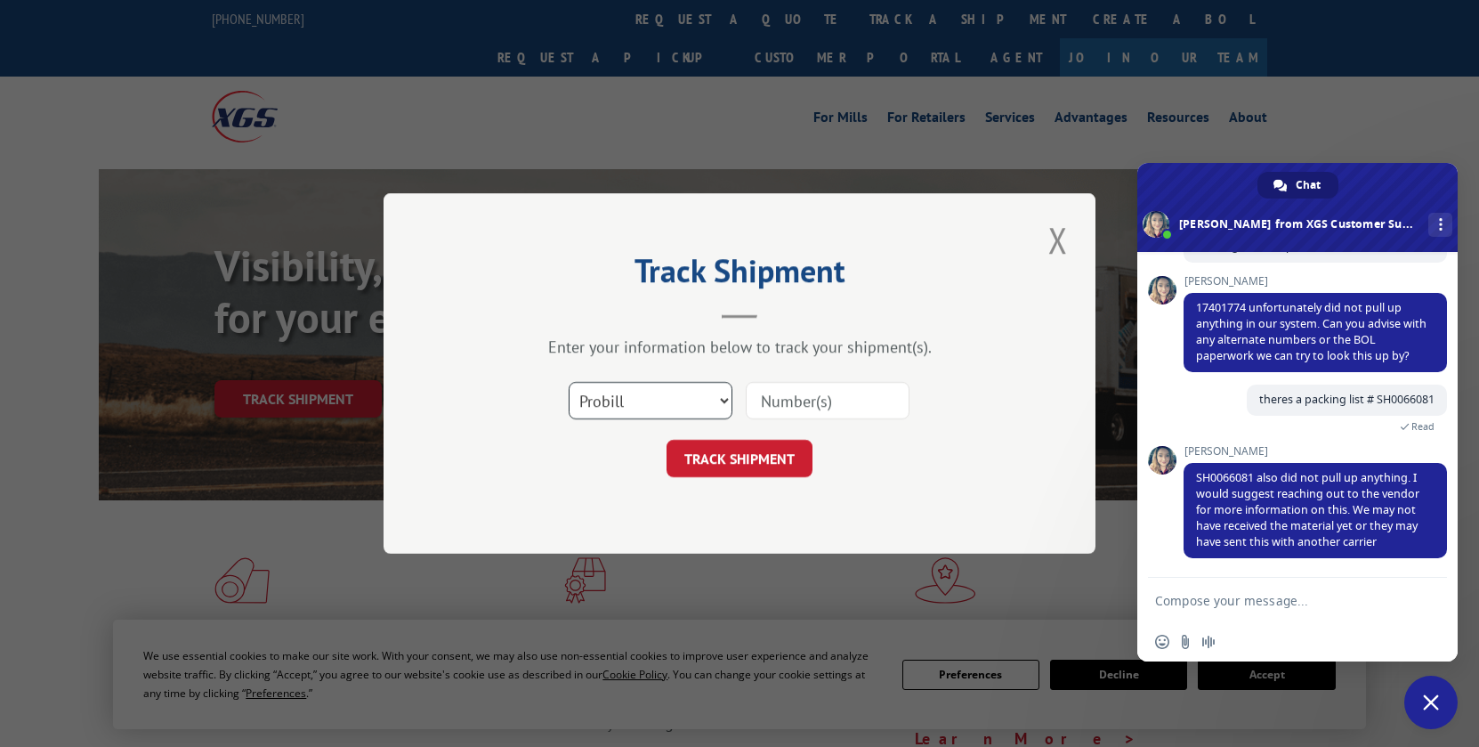
click at [671, 410] on select "Select category... Probill BOL PO" at bounding box center [651, 400] width 164 height 37
click at [745, 424] on div "Select category... Probill BOL PO" at bounding box center [740, 400] width 534 height 59
click at [813, 409] on input at bounding box center [828, 400] width 164 height 37
paste input "SO1565546"
type input "SO1565546"
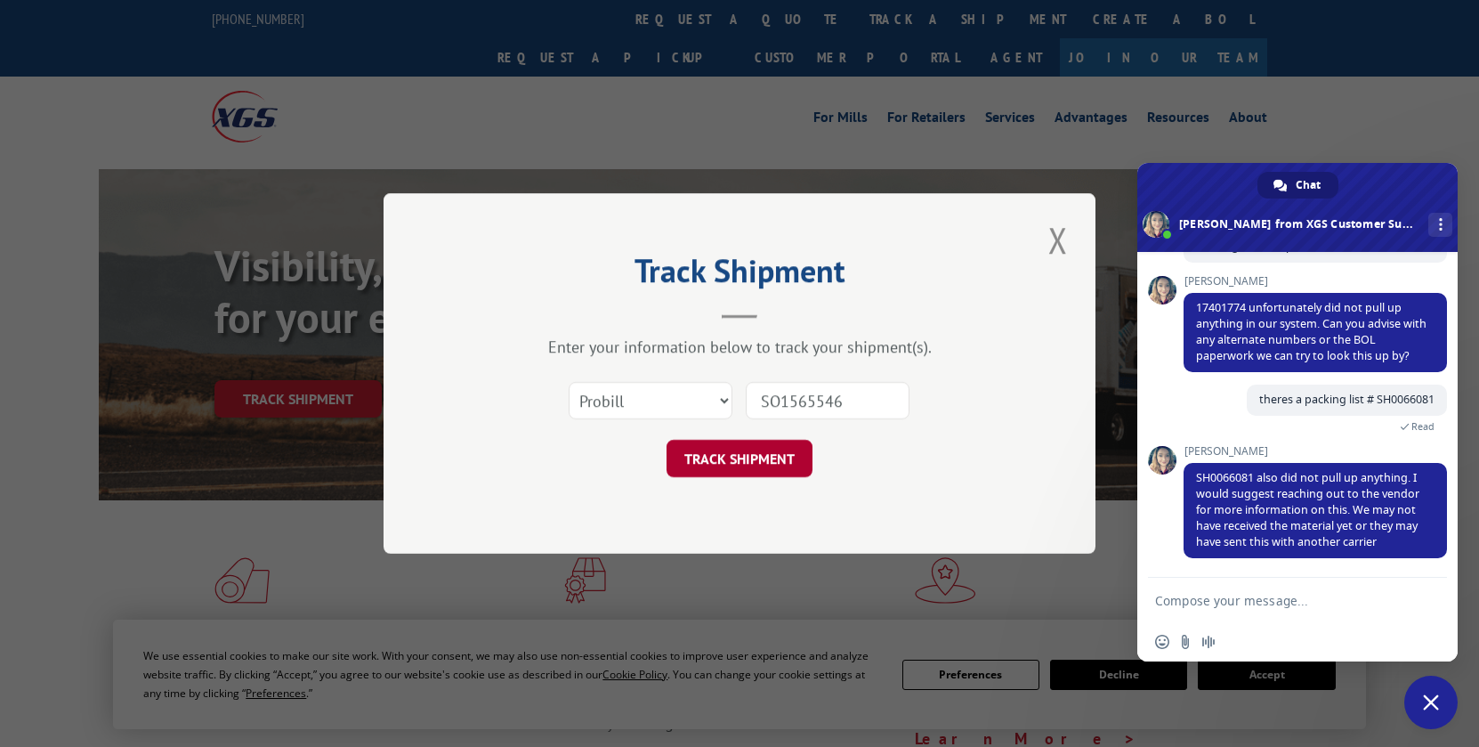
click at [776, 450] on button "TRACK SHIPMENT" at bounding box center [740, 458] width 146 height 37
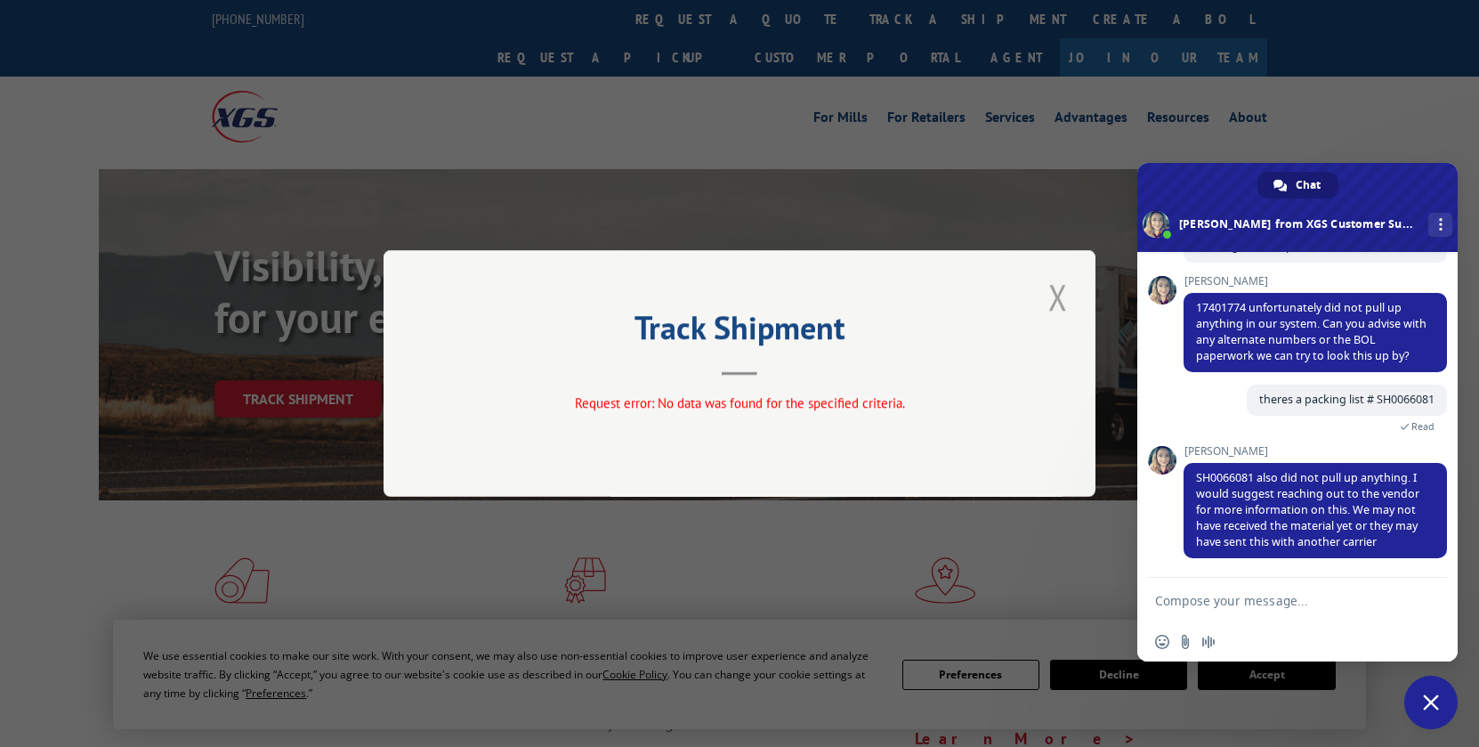
click at [1053, 289] on button "Close modal" at bounding box center [1058, 296] width 30 height 49
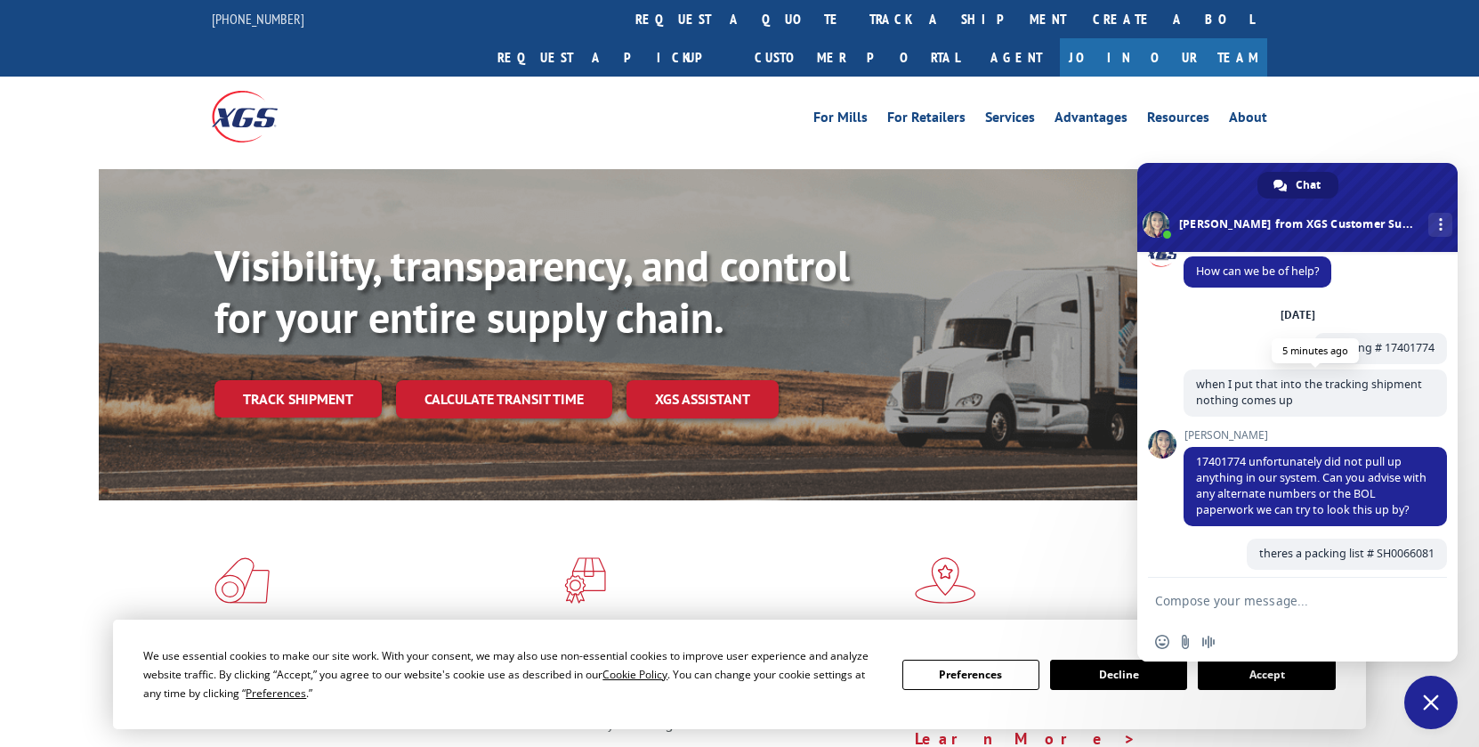
scroll to position [0, 0]
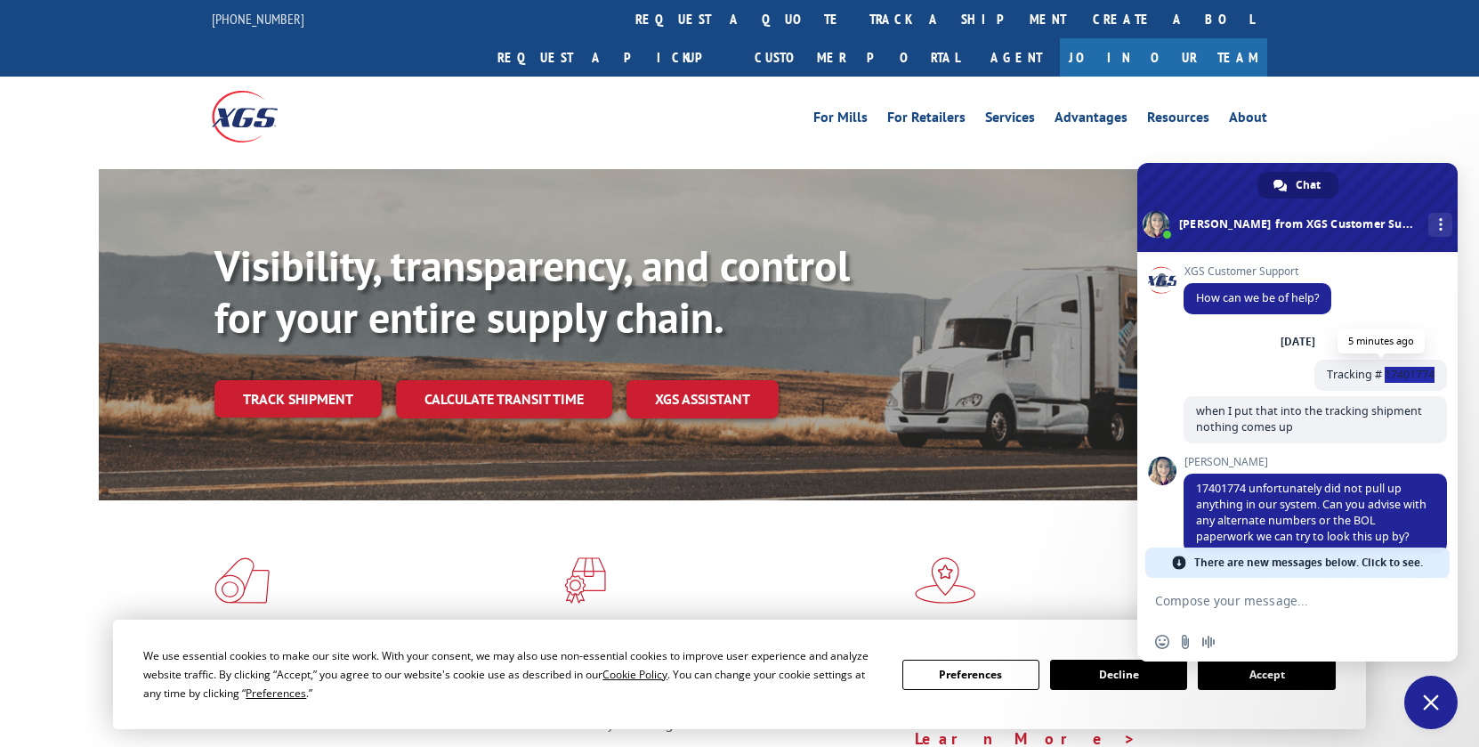
drag, startPoint x: 1373, startPoint y: 376, endPoint x: 1429, endPoint y: 375, distance: 56.1
click at [1429, 375] on span "Tracking # 17401774" at bounding box center [1381, 375] width 133 height 31
copy span "17401774"
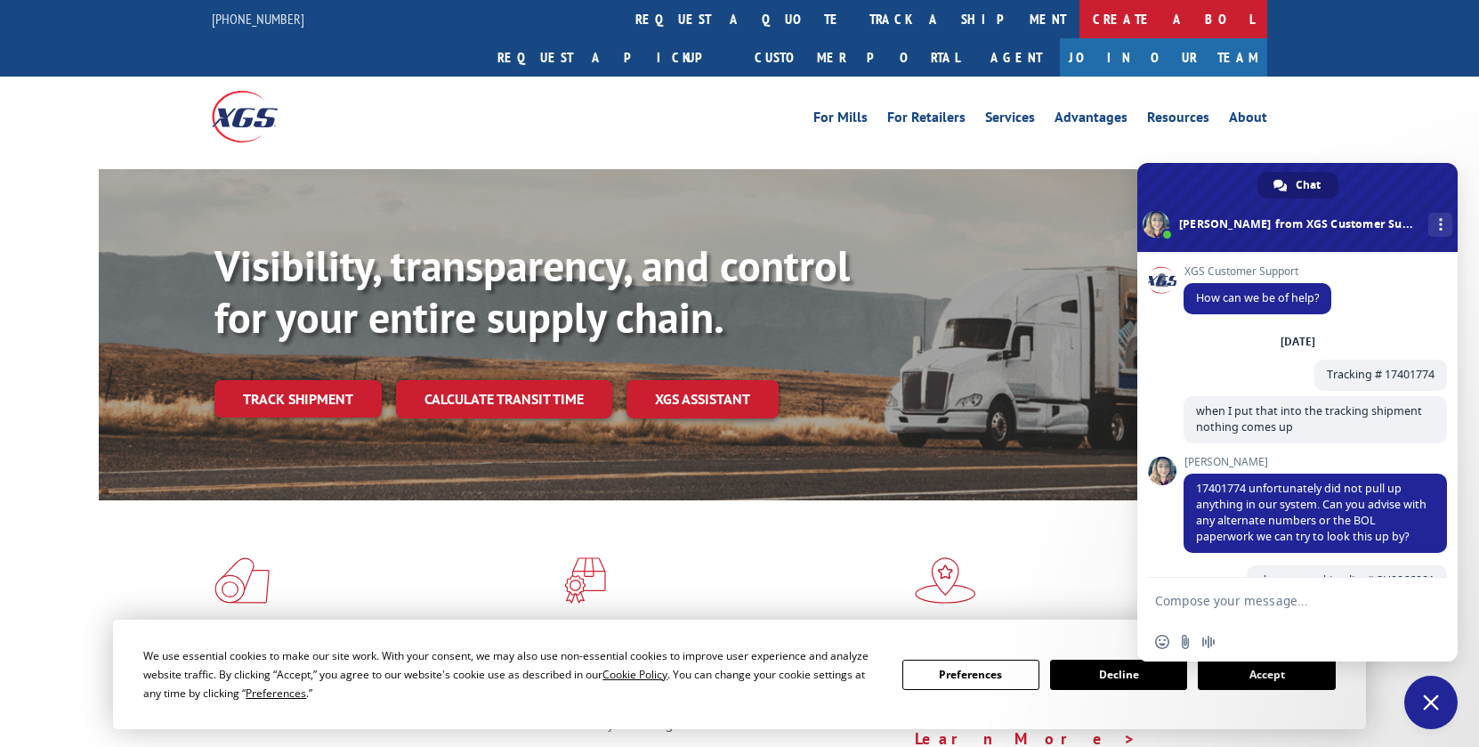
scroll to position [276, 0]
